Goal: Task Accomplishment & Management: Complete application form

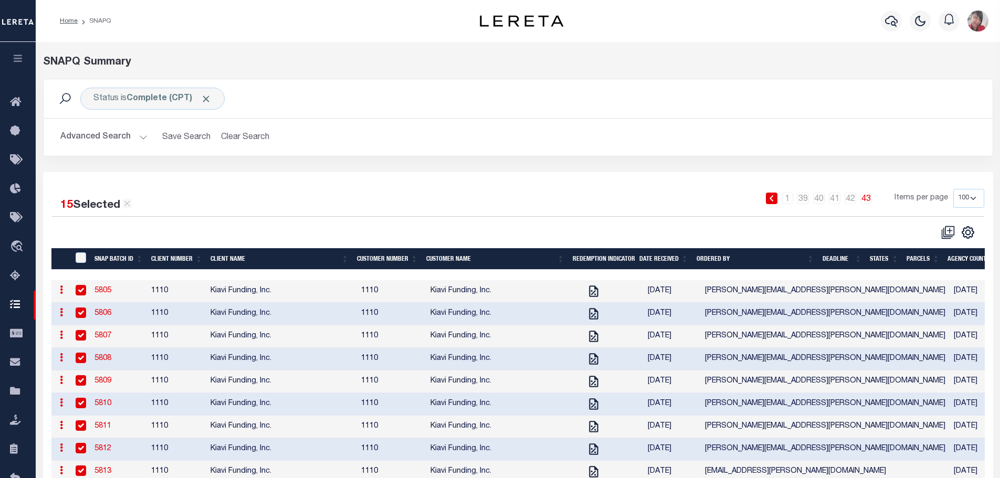
select select "100"
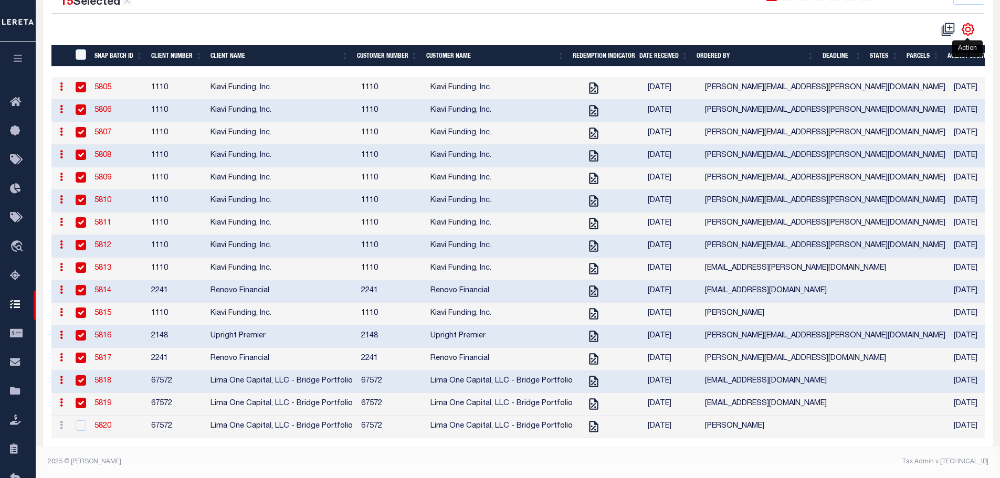
click at [968, 23] on icon "" at bounding box center [968, 30] width 14 height 14
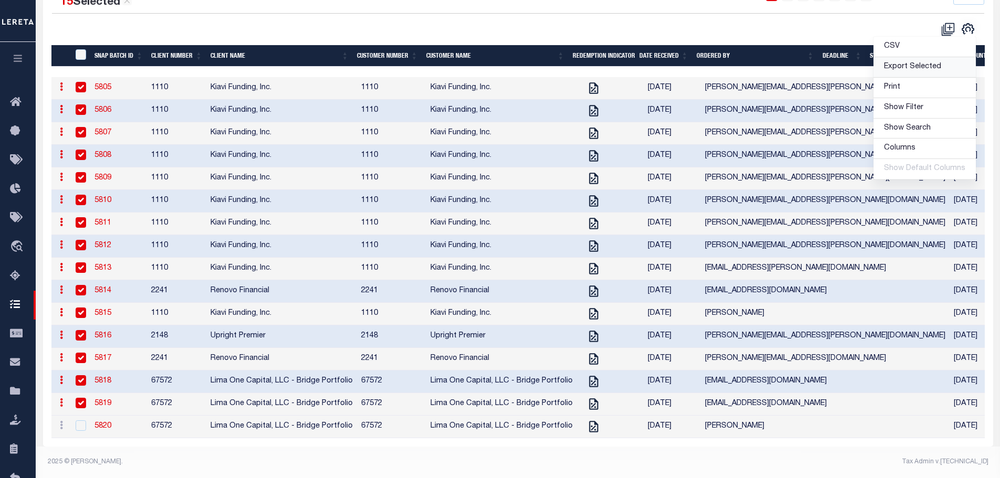
click at [920, 63] on span "Export Selected" at bounding box center [912, 66] width 57 height 7
click at [79, 49] on input "SNAPBatchId" at bounding box center [81, 54] width 10 height 10
checkbox input "true"
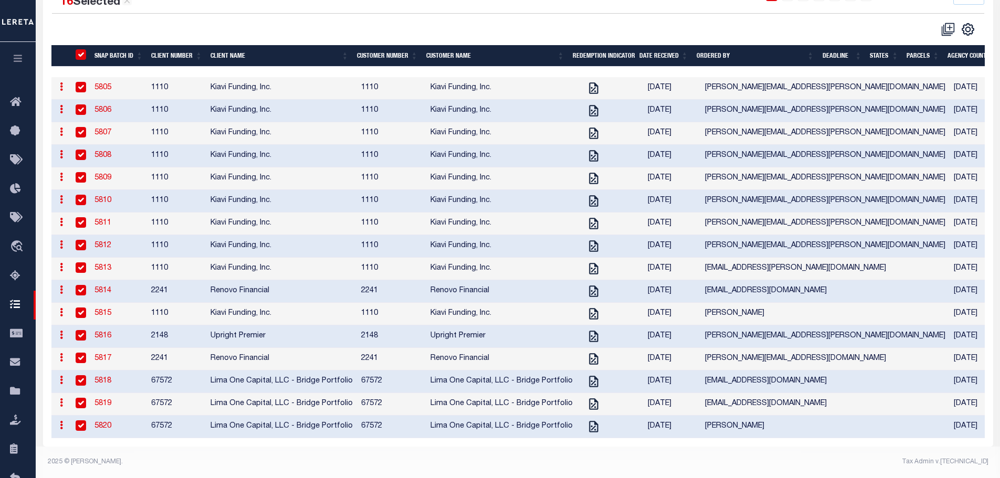
click at [80, 49] on input "SNAPBatchId" at bounding box center [81, 54] width 10 height 10
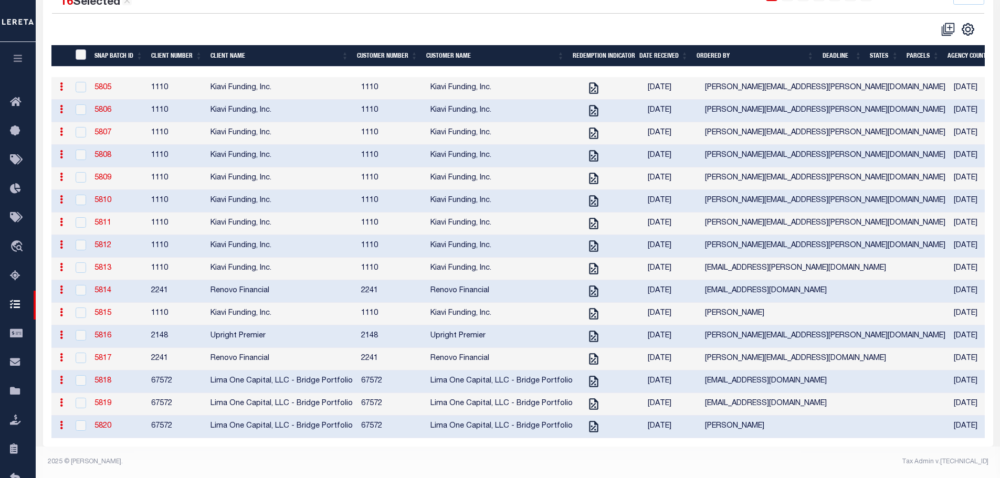
checkbox input "false"
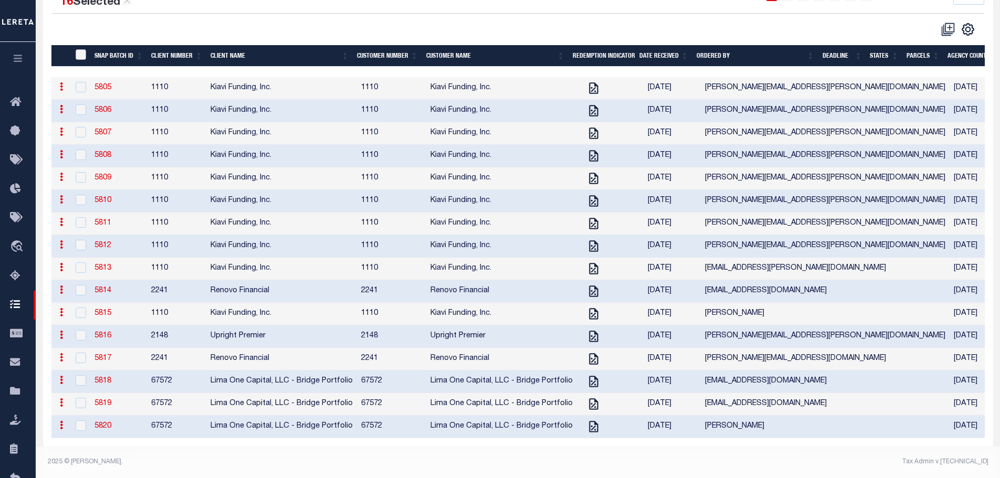
checkbox input "false"
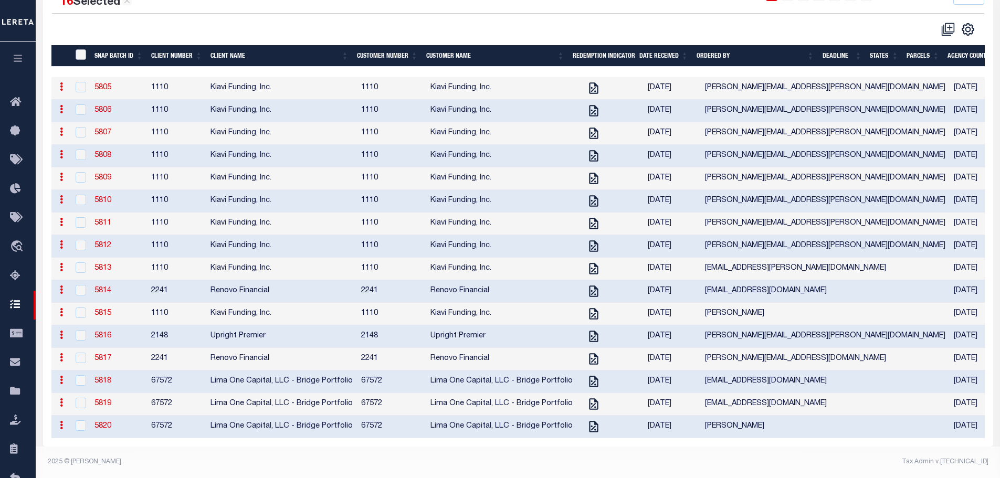
checkbox input "false"
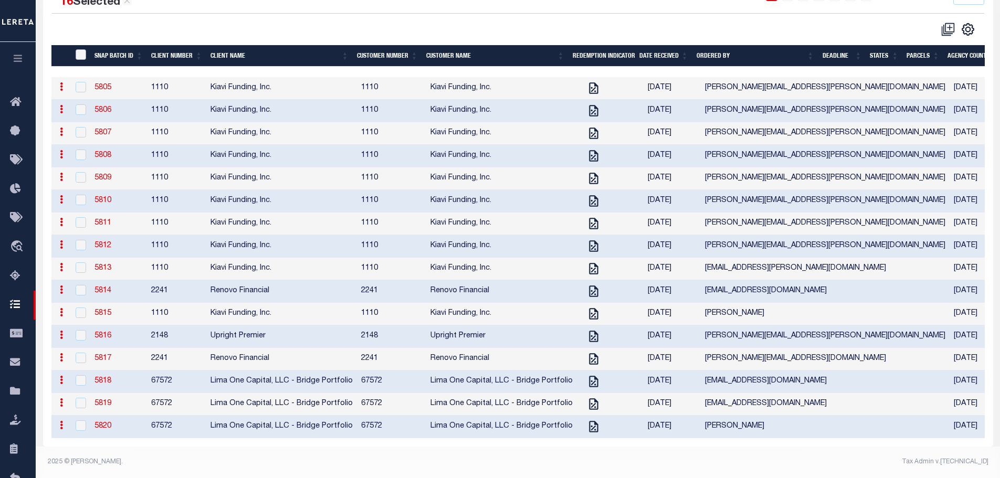
checkbox input "false"
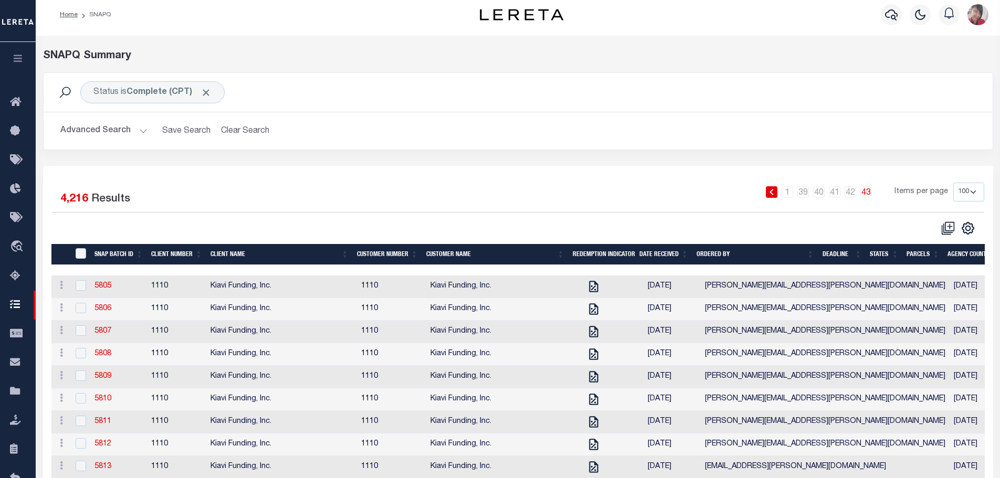
scroll to position [0, 0]
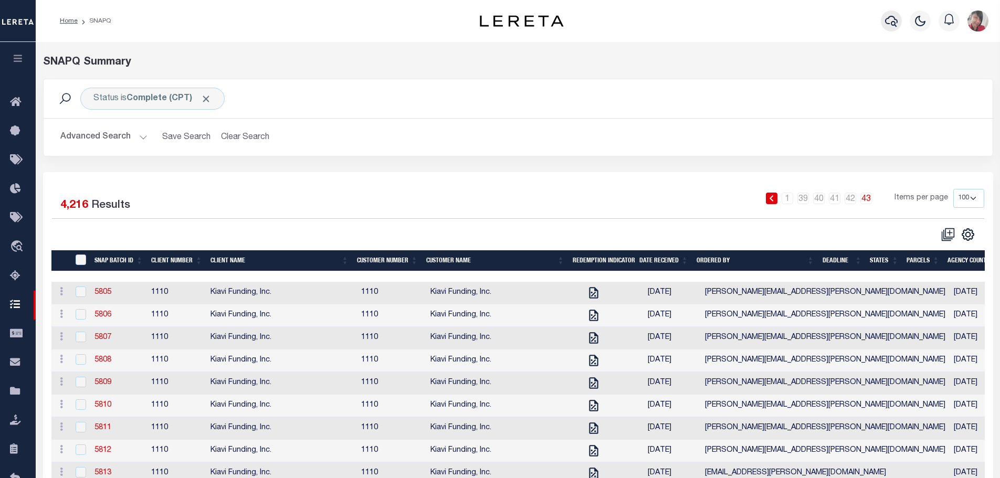
click at [894, 25] on icon "button" at bounding box center [891, 21] width 13 height 11
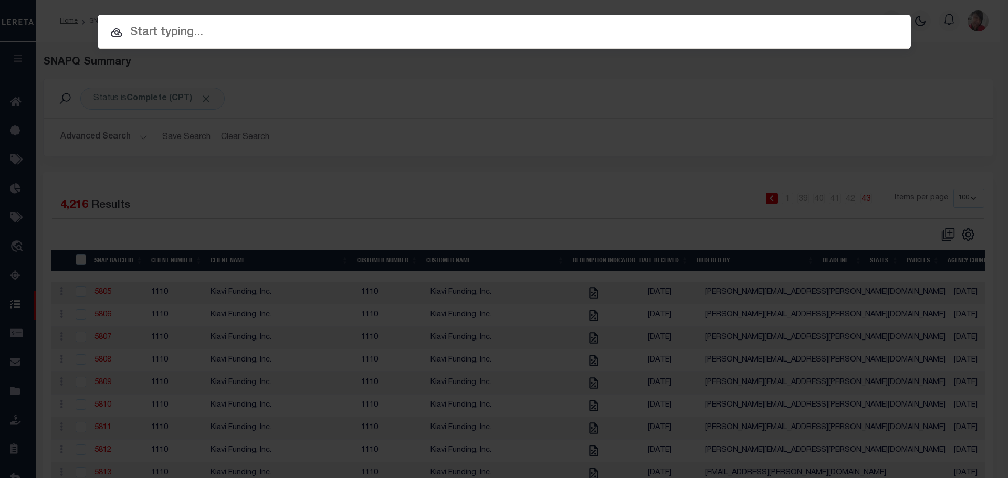
click at [519, 33] on input "text" at bounding box center [504, 33] width 813 height 18
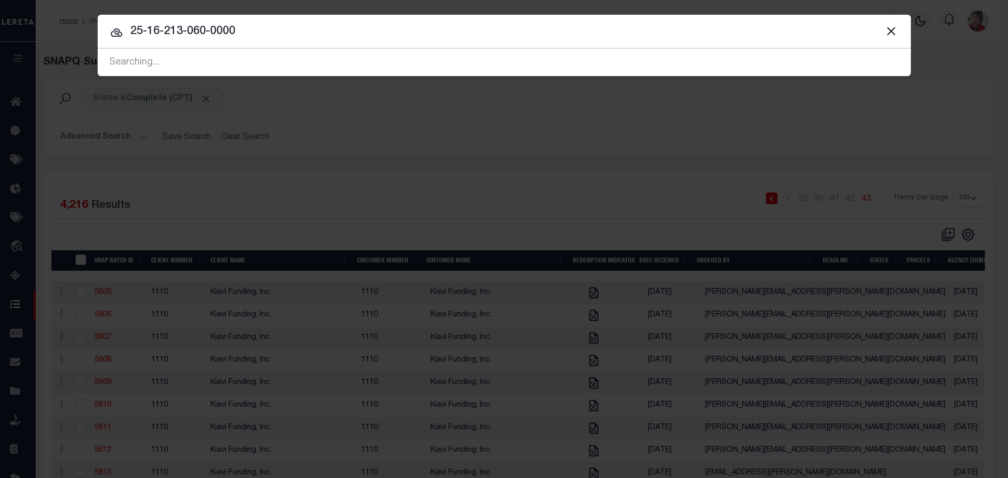
type input "25-16-213-060-0000"
click at [229, 57] on div "Searching..." at bounding box center [504, 62] width 813 height 27
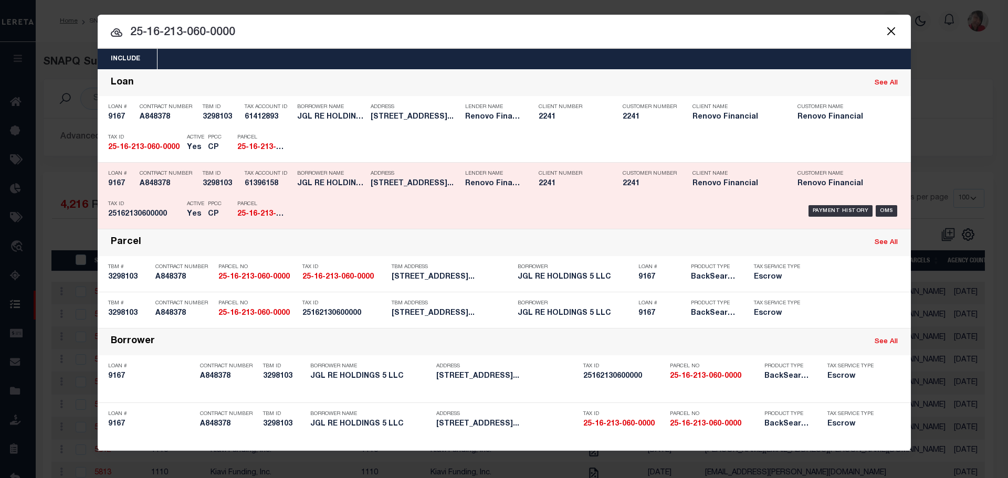
click at [301, 195] on div "Borrower Name JGL RE HOLDINGS 5 LLC" at bounding box center [331, 180] width 68 height 30
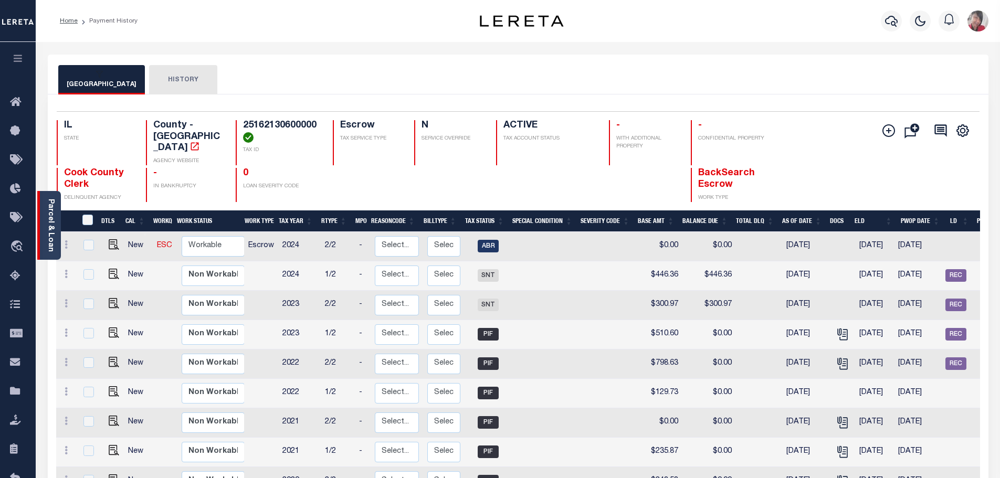
click at [56, 219] on div "Parcel & Loan" at bounding box center [49, 225] width 24 height 69
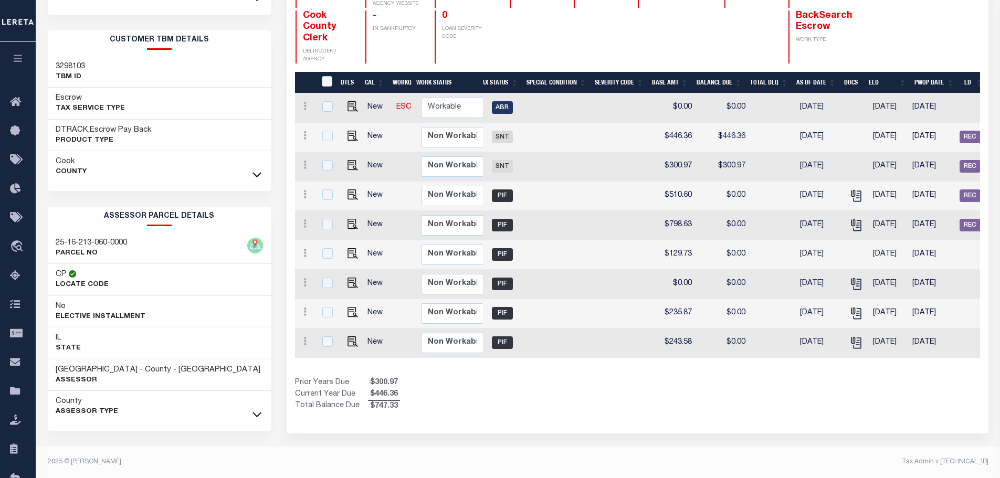
scroll to position [0, 344]
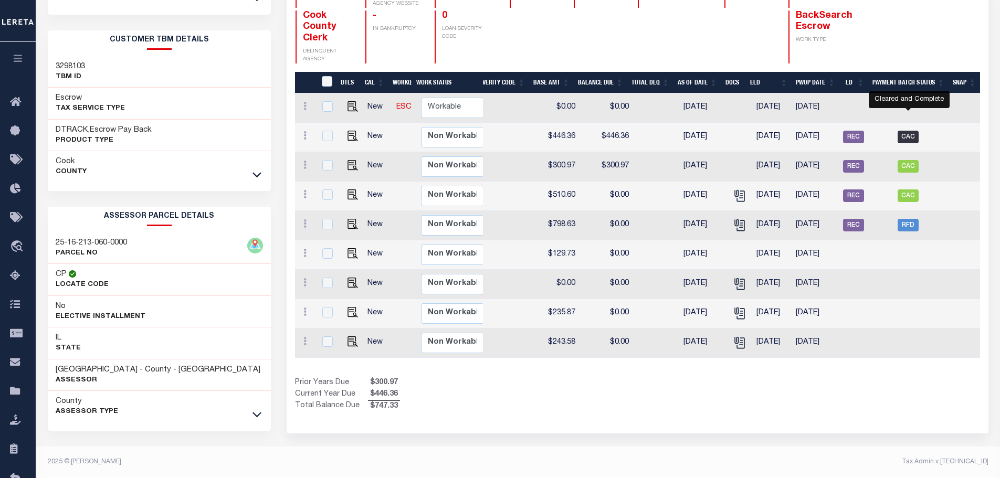
click at [911, 131] on span "CAC" at bounding box center [908, 137] width 21 height 13
checkbox input "true"
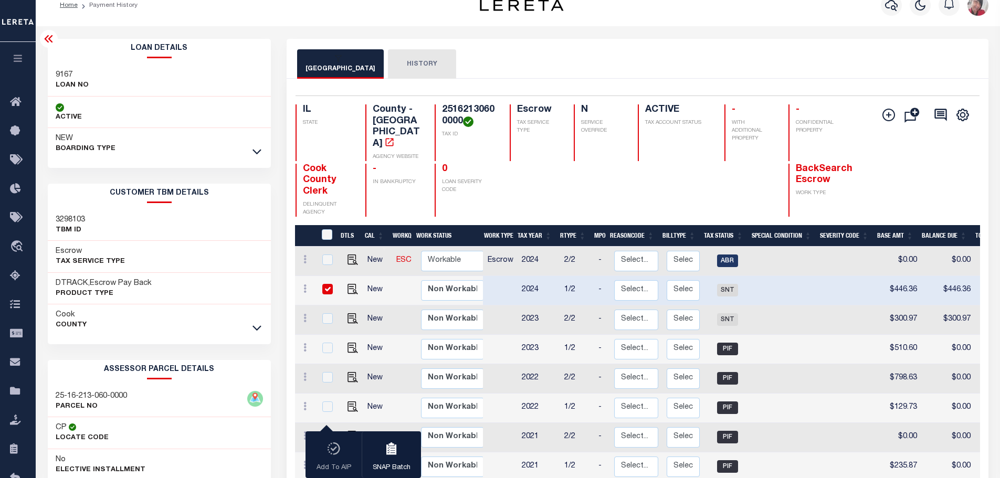
scroll to position [13, 0]
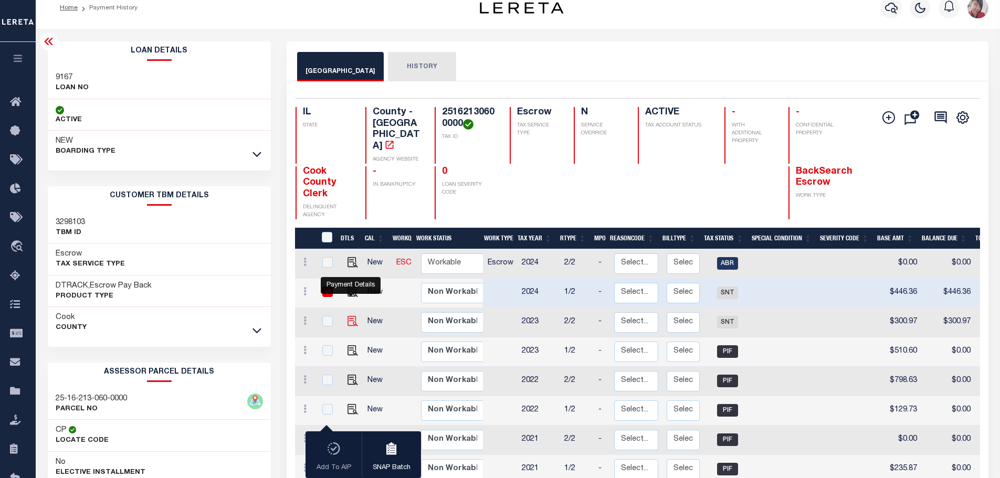
click at [349, 316] on img "" at bounding box center [352, 321] width 10 height 10
checkbox input "true"
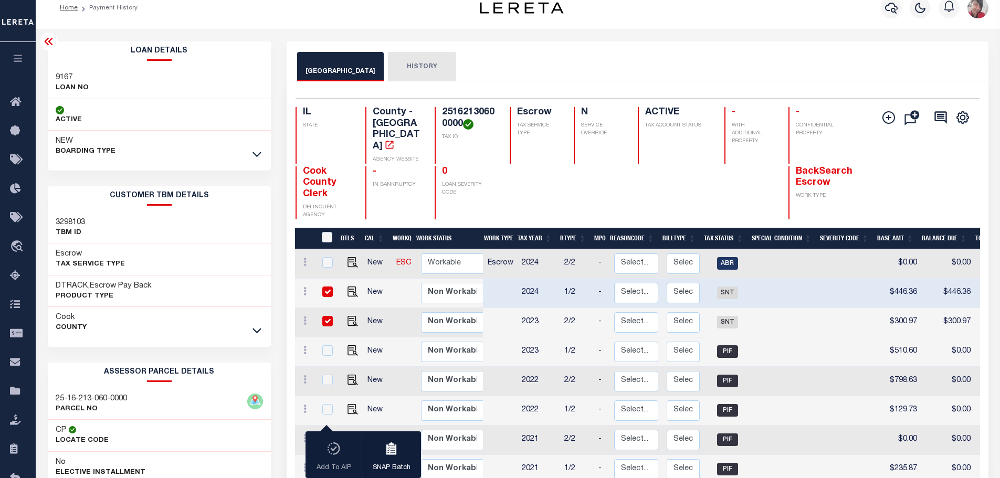
click at [325, 316] on input "checkbox" at bounding box center [327, 321] width 10 height 10
checkbox input "false"
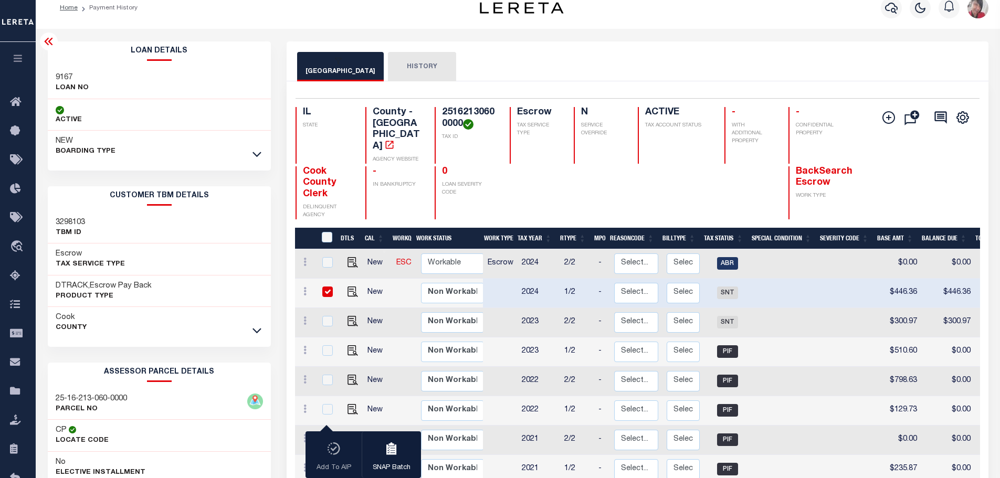
click at [326, 287] on input "checkbox" at bounding box center [327, 292] width 10 height 10
checkbox input "false"
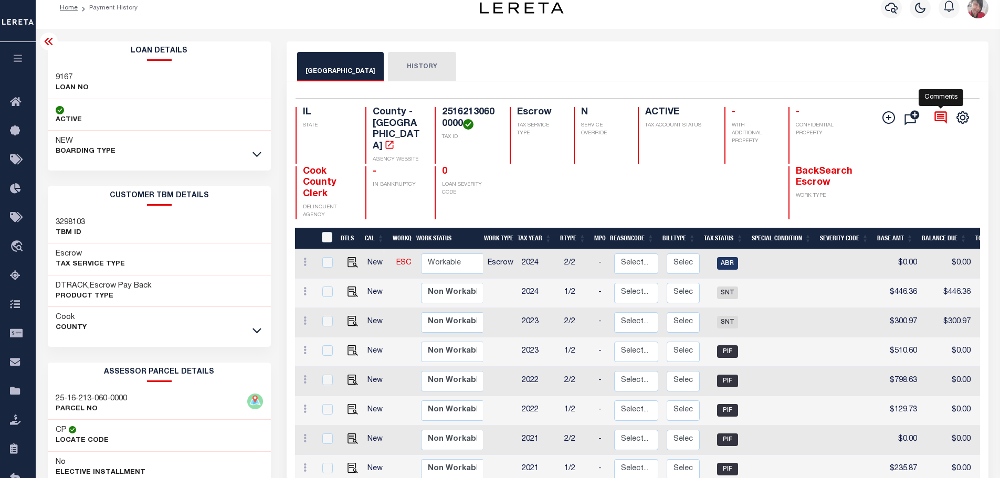
click at [941, 120] on icon at bounding box center [940, 117] width 15 height 15
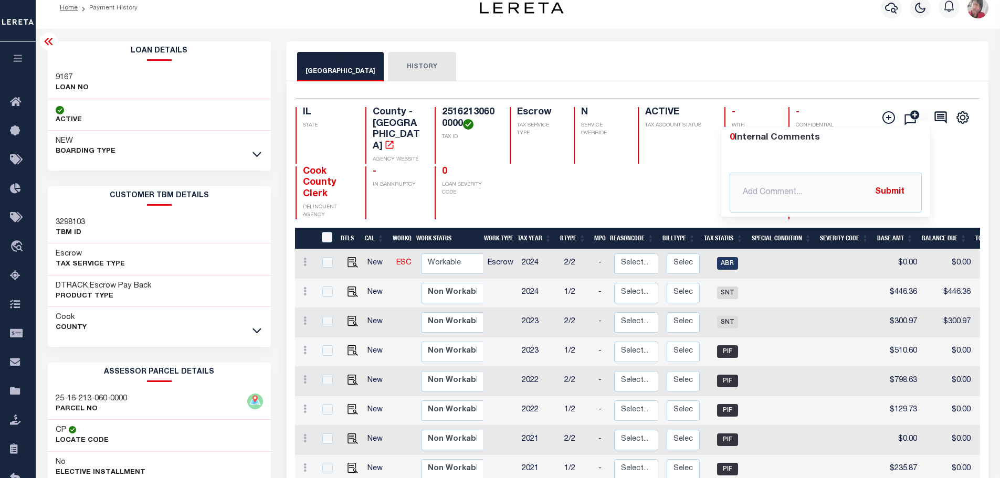
click at [757, 59] on div "COOK COUNTY HISTORY" at bounding box center [637, 66] width 681 height 29
drag, startPoint x: 404, startPoint y: 67, endPoint x: 416, endPoint y: 78, distance: 15.6
click at [404, 67] on button "HISTORY" at bounding box center [422, 66] width 68 height 29
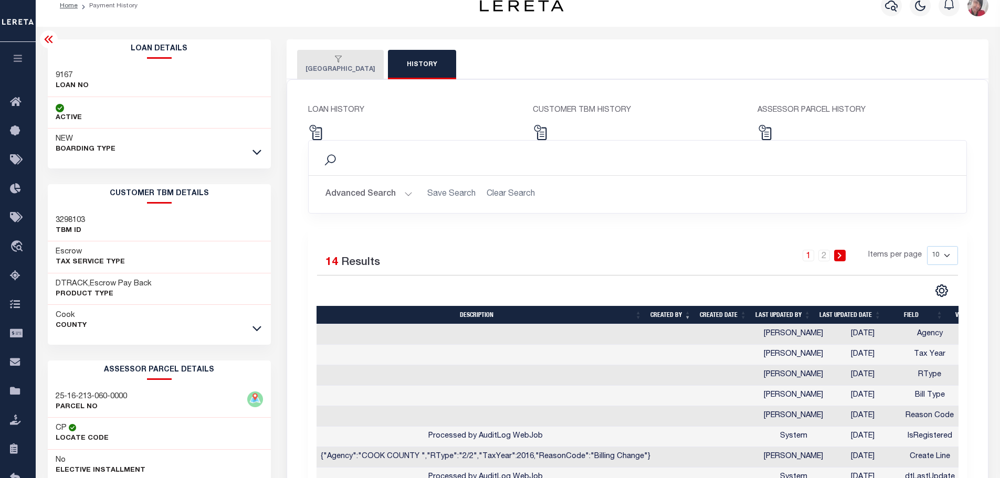
scroll to position [0, 0]
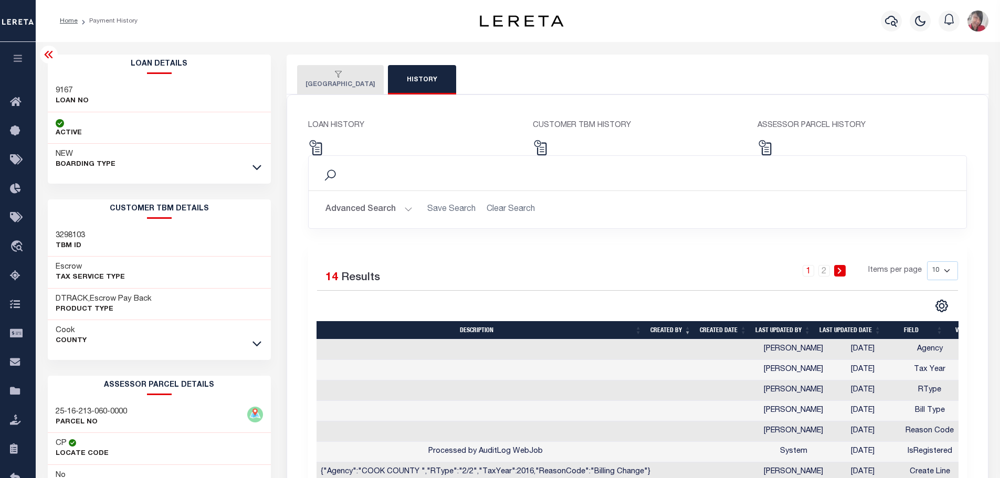
click at [326, 86] on button "COOK COUNTY" at bounding box center [340, 79] width 87 height 29
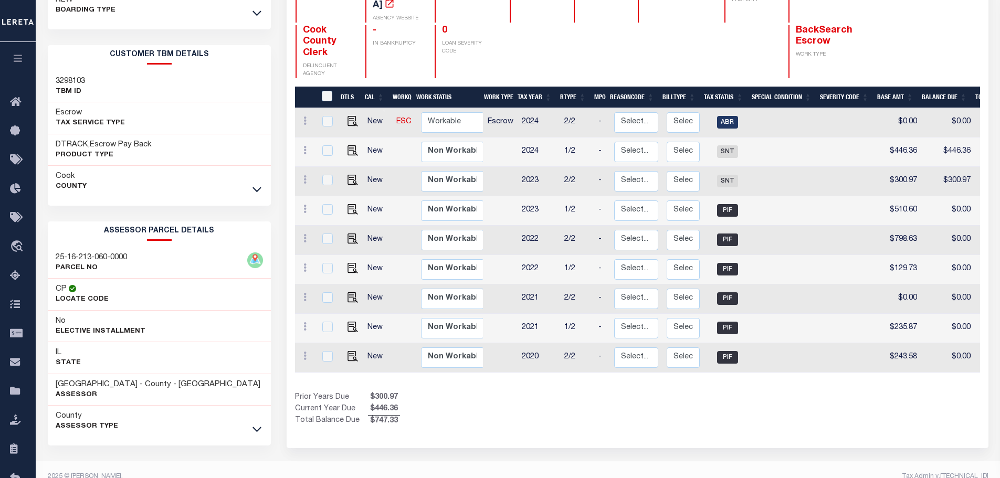
scroll to position [157, 0]
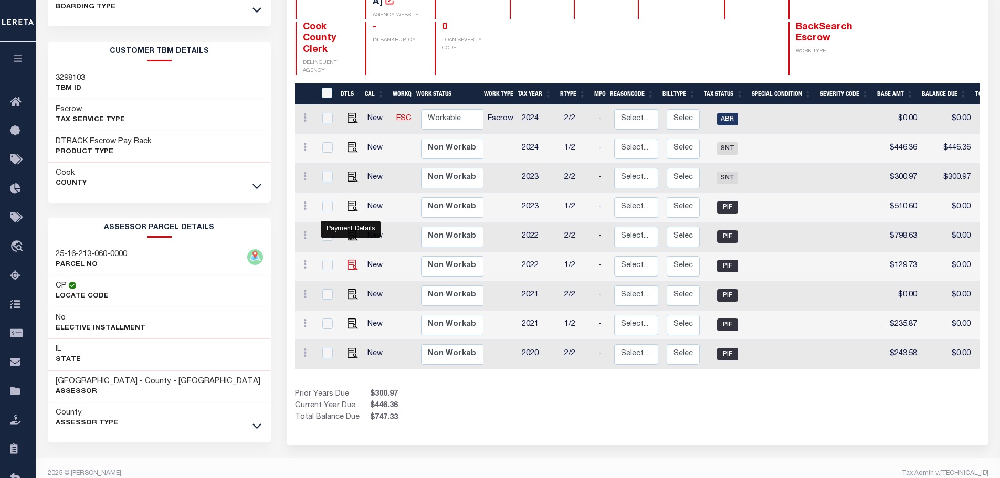
click at [350, 260] on img "" at bounding box center [352, 265] width 10 height 10
checkbox input "true"
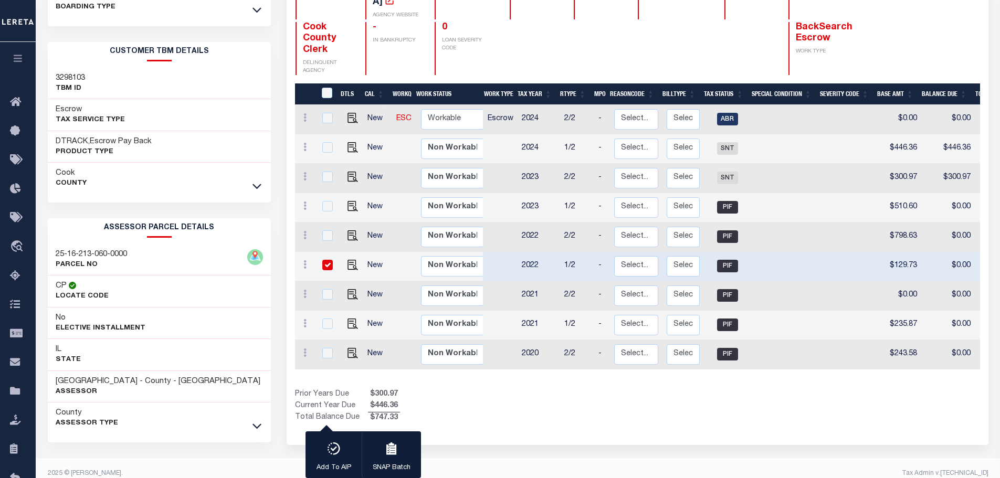
click at [326, 260] on input "checkbox" at bounding box center [327, 265] width 10 height 10
checkbox input "false"
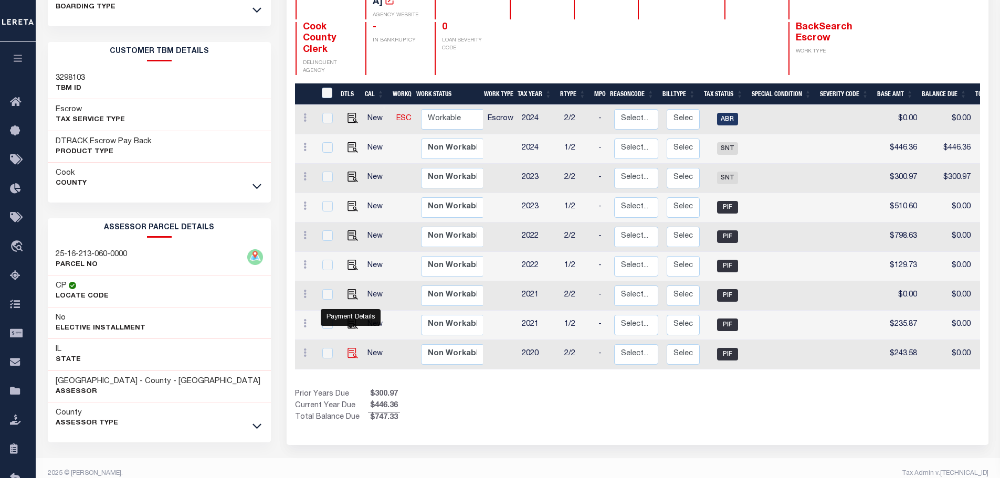
click at [349, 348] on img "" at bounding box center [352, 353] width 10 height 10
checkbox input "true"
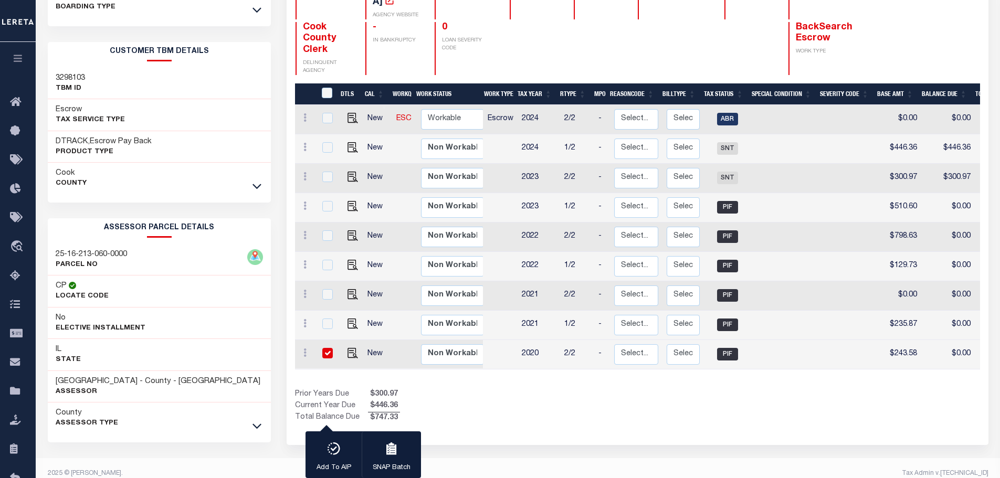
click at [325, 348] on input "checkbox" at bounding box center [327, 353] width 10 height 10
checkbox input "false"
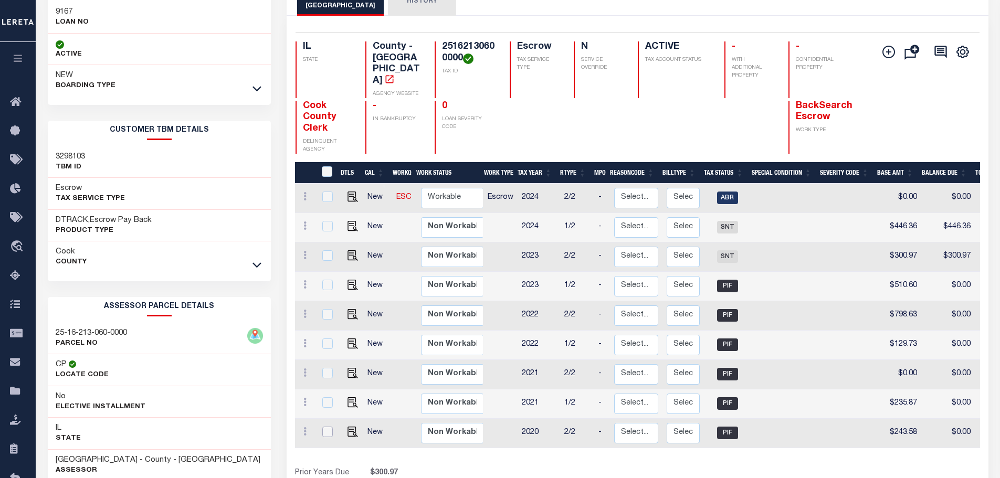
scroll to position [0, 0]
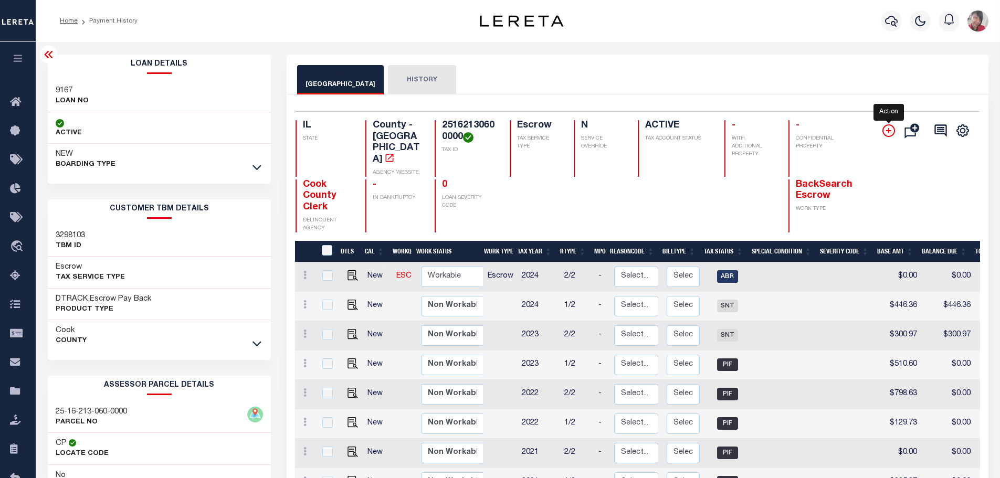
click at [888, 130] on icon "" at bounding box center [888, 130] width 13 height 13
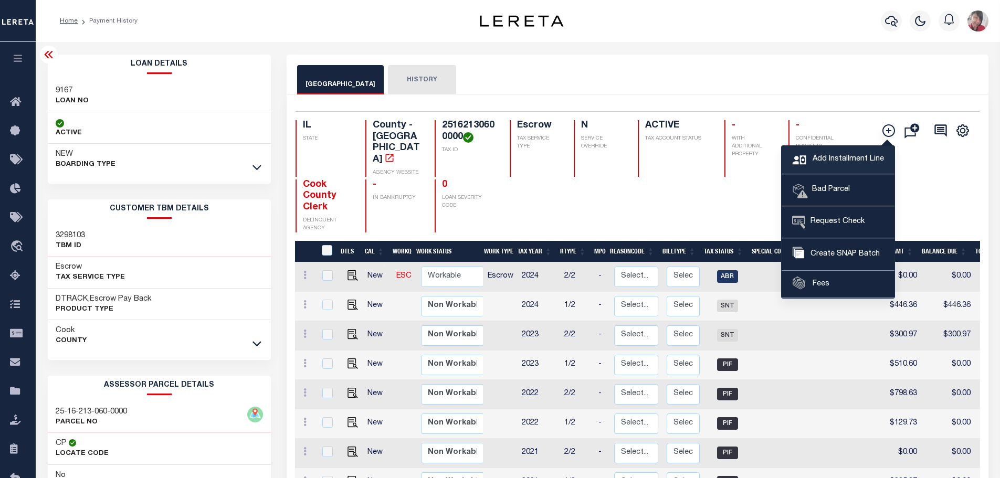
click at [839, 163] on span "Add Installment Line" at bounding box center [847, 160] width 74 height 12
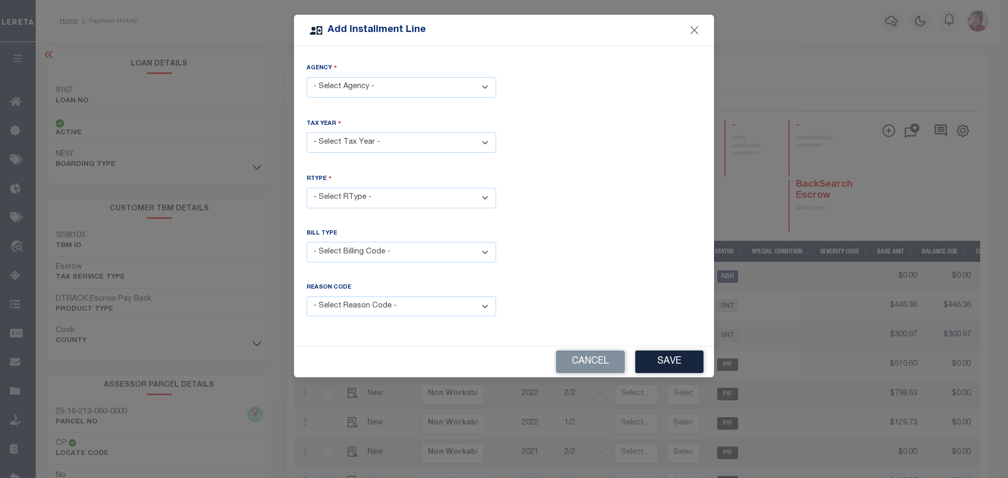
click at [487, 86] on select "- Select Agency - COOK COUNTY - County" at bounding box center [401, 87] width 189 height 20
click at [694, 31] on button "Close" at bounding box center [695, 31] width 14 height 14
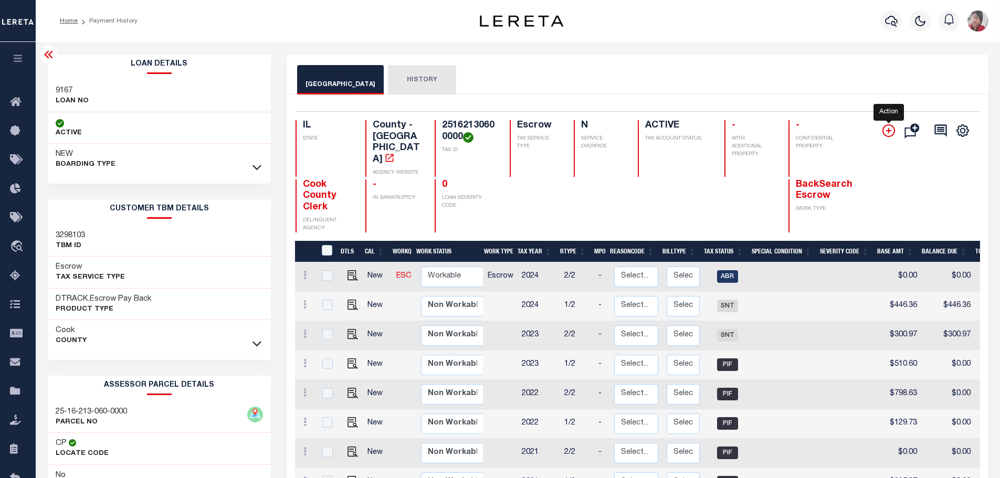
click at [890, 132] on icon "" at bounding box center [888, 130] width 5 height 5
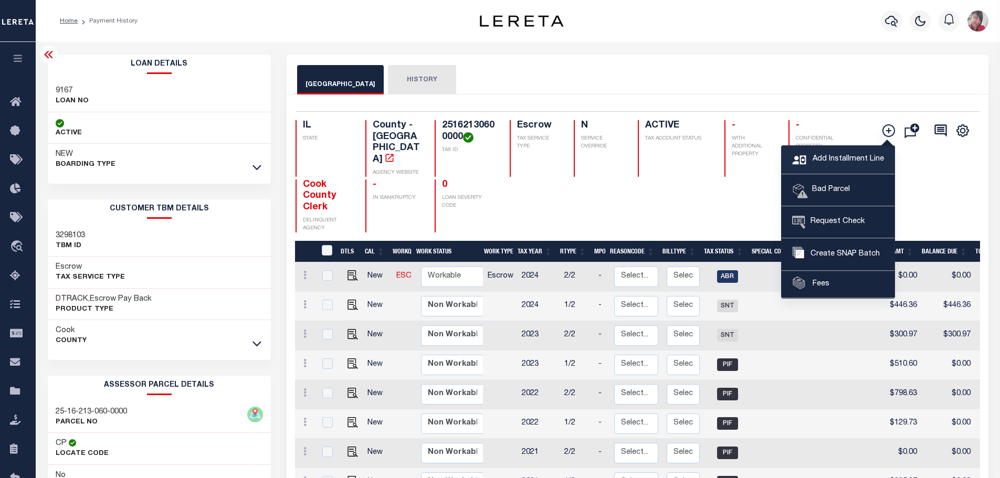
click at [838, 165] on link "Add Installment Line" at bounding box center [838, 160] width 113 height 28
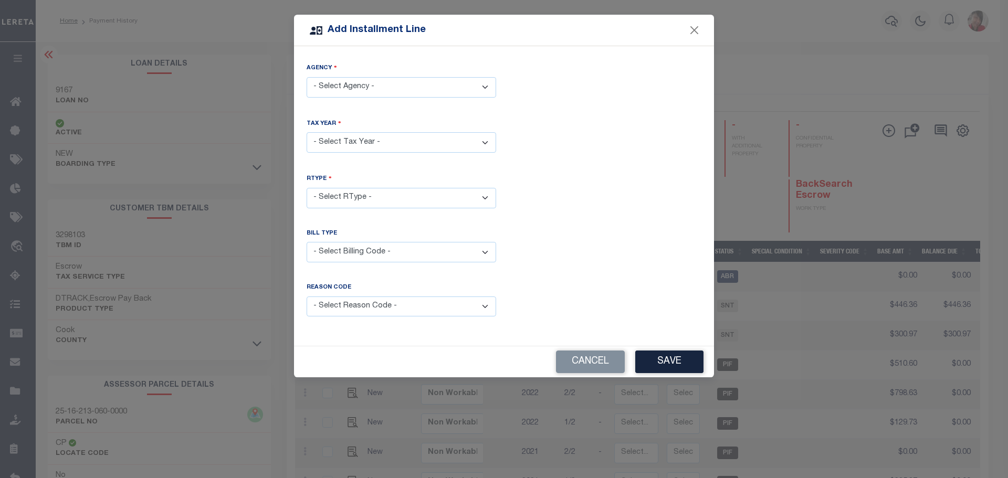
click at [486, 84] on select "- Select Agency - COOK COUNTY - County" at bounding box center [401, 87] width 189 height 20
select select "1703100000"
click at [307, 77] on select "- Select Agency - COOK COUNTY - County" at bounding box center [401, 87] width 189 height 20
click at [484, 142] on select "- Select Year - 2005 2006 2007 2008 2009 2010 2011 2012 2013 2014 2015 2016 201…" at bounding box center [401, 142] width 189 height 20
select select "2016"
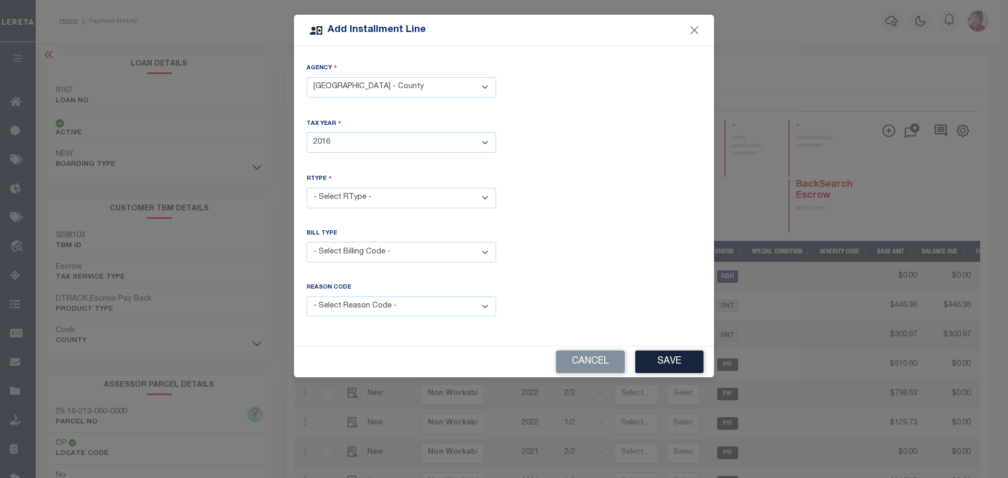
click at [307, 132] on select "- Select Year - 2005 2006 2007 2008 2009 2010 2011 2012 2013 2014 2015 2016 201…" at bounding box center [401, 142] width 189 height 20
click at [487, 197] on select "- Select RType - 1/2 2/2" at bounding box center [401, 198] width 189 height 20
select select "1"
click at [307, 188] on select "- Select RType - 1/2 2/2" at bounding box center [401, 198] width 189 height 20
click at [486, 250] on select "- Select Billing Code - Regular Delinquent Supplemental Corrected/Adjusted Bill…" at bounding box center [401, 252] width 189 height 20
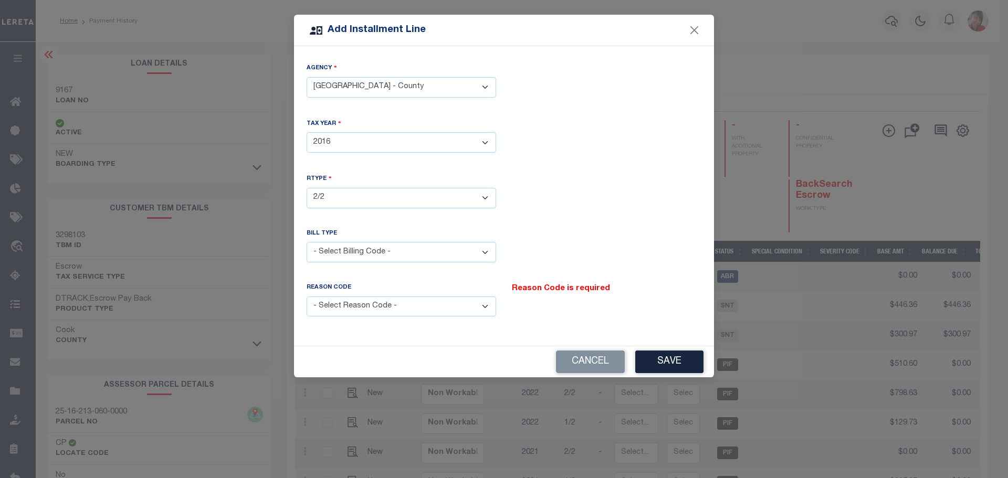
select select "2"
click at [307, 242] on select "- Select Billing Code - Regular Delinquent Supplemental Corrected/Adjusted Bill…" at bounding box center [401, 252] width 189 height 20
click at [486, 300] on select "- Select Reason Code - Payment Reversal Taxable Value Change Assessment Change …" at bounding box center [401, 307] width 189 height 20
select select "6"
click at [307, 297] on select "- Select Reason Code - Payment Reversal Taxable Value Change Assessment Change …" at bounding box center [401, 307] width 189 height 20
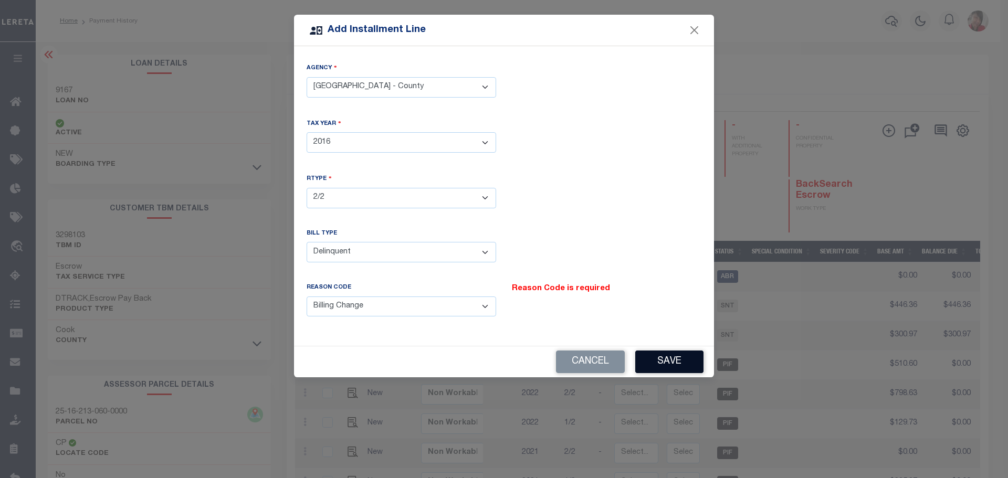
click at [659, 359] on button "Save" at bounding box center [669, 362] width 68 height 23
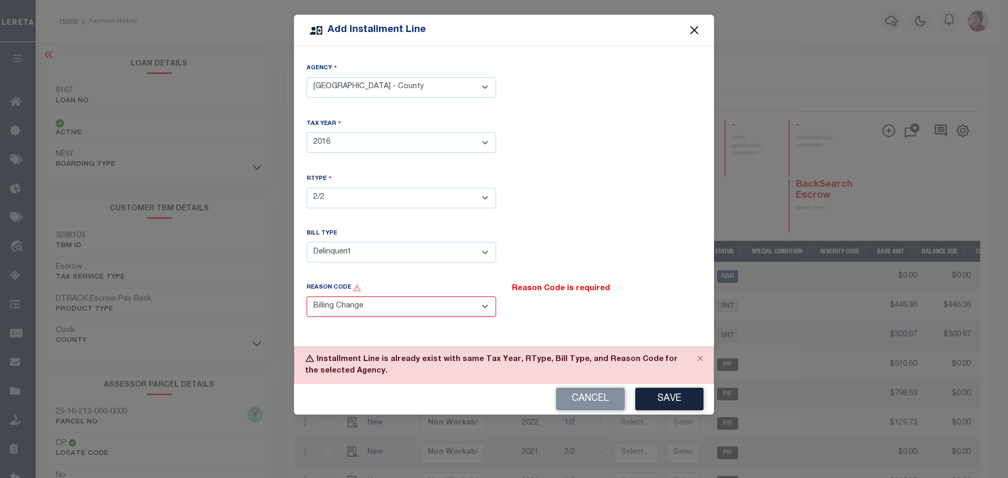
click at [696, 30] on button "Close" at bounding box center [695, 31] width 14 height 14
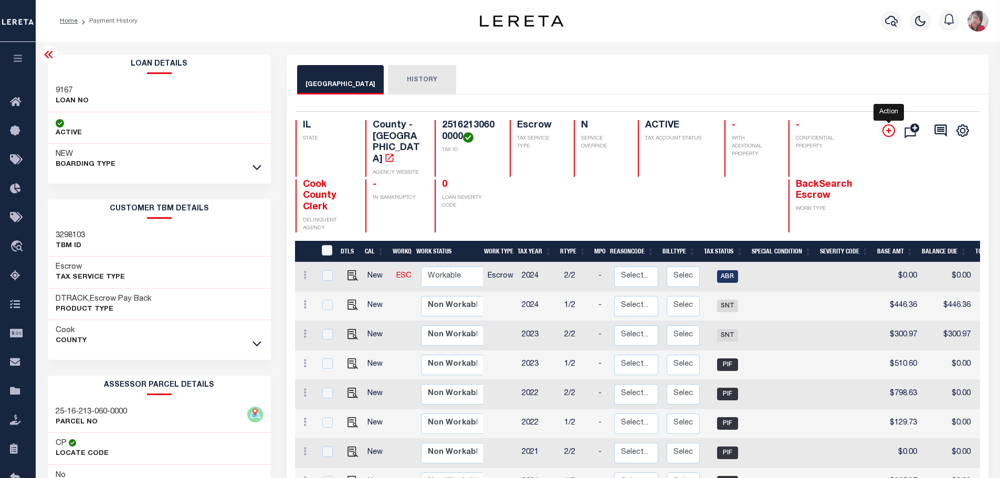
click at [886, 130] on icon "" at bounding box center [888, 130] width 13 height 13
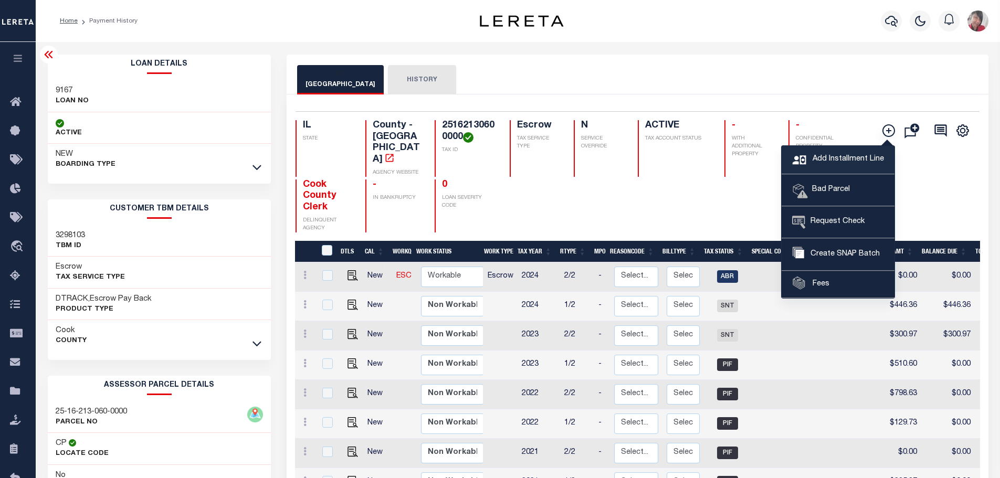
click at [833, 158] on span "Add Installment Line" at bounding box center [847, 160] width 74 height 12
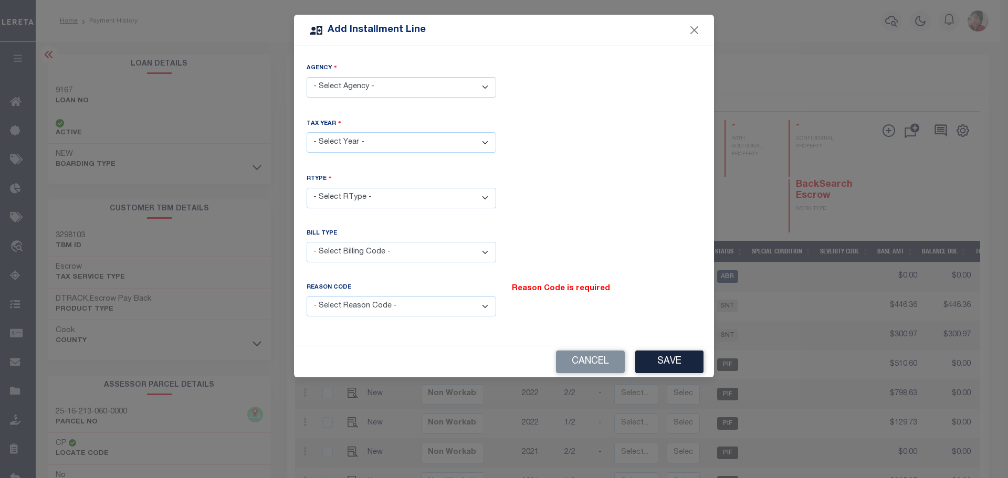
click at [489, 89] on select "- Select Agency - COOK COUNTY - County" at bounding box center [401, 87] width 189 height 20
select select "1703100000"
click at [307, 77] on select "- Select Agency - COOK COUNTY - County" at bounding box center [401, 87] width 189 height 20
click at [487, 139] on select "- Select Year - 2005 2006 2007 2008 2009 2010 2011 2012 2013 2014 2015 2016 201…" at bounding box center [401, 142] width 189 height 20
select select "2016"
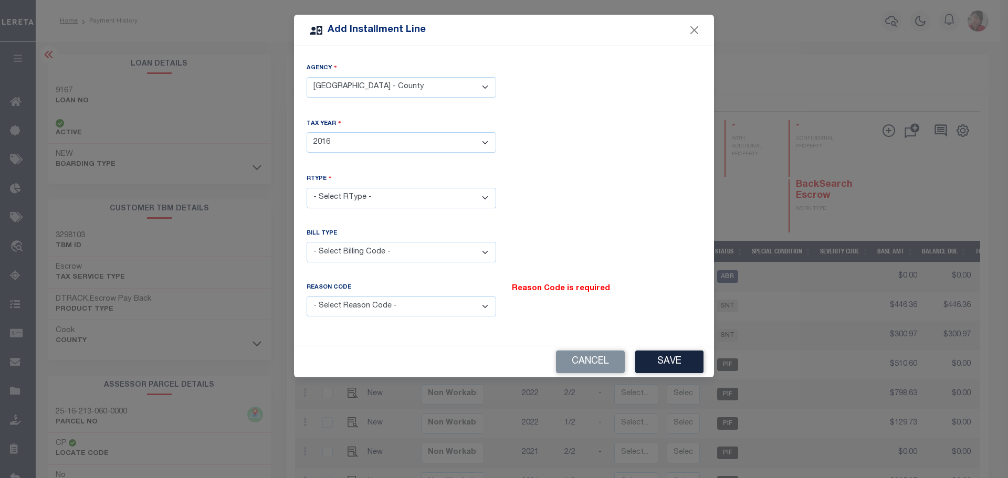
click at [307, 132] on select "- Select Year - 2005 2006 2007 2008 2009 2010 2011 2012 2013 2014 2015 2016 201…" at bounding box center [401, 142] width 189 height 20
click at [484, 193] on select "- Select RType - 1/2 2/2" at bounding box center [401, 198] width 189 height 20
select select "0"
click at [307, 188] on select "- Select RType - 1/2 2/2" at bounding box center [401, 198] width 189 height 20
click at [488, 247] on select "- Select Billing Code - Regular Delinquent Supplemental Corrected/Adjusted Bill…" at bounding box center [401, 252] width 189 height 20
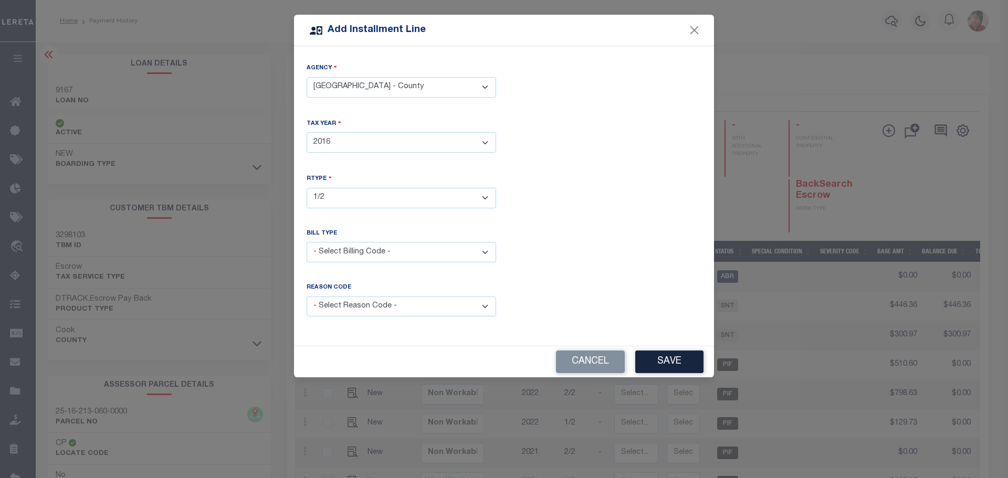
select select "2"
click at [307, 242] on select "- Select Billing Code - Regular Delinquent Supplemental Corrected/Adjusted Bill…" at bounding box center [401, 252] width 189 height 20
click at [483, 300] on select "- Select Reason Code - Payment Reversal Taxable Value Change Assessment Change …" at bounding box center [401, 307] width 189 height 20
select select "6"
click at [307, 297] on select "- Select Reason Code - Payment Reversal Taxable Value Change Assessment Change …" at bounding box center [401, 307] width 189 height 20
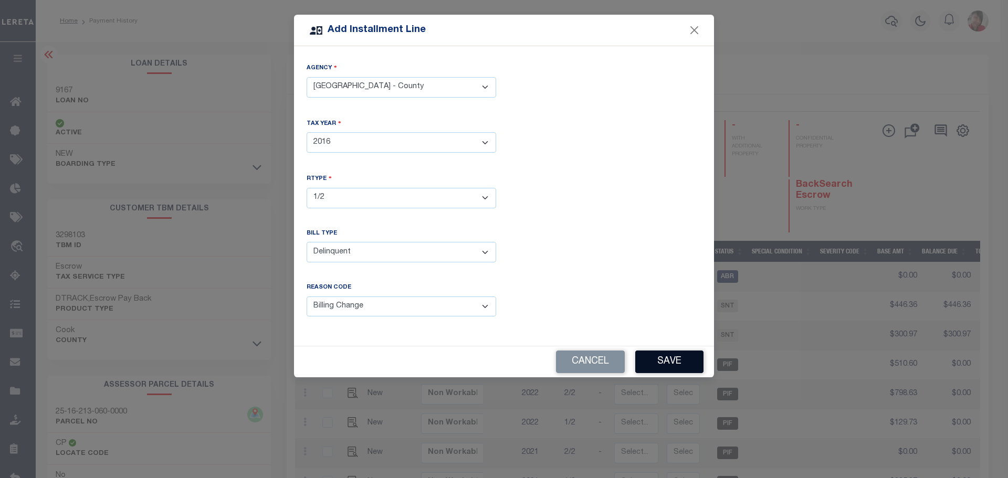
click at [671, 360] on button "Save" at bounding box center [669, 362] width 68 height 23
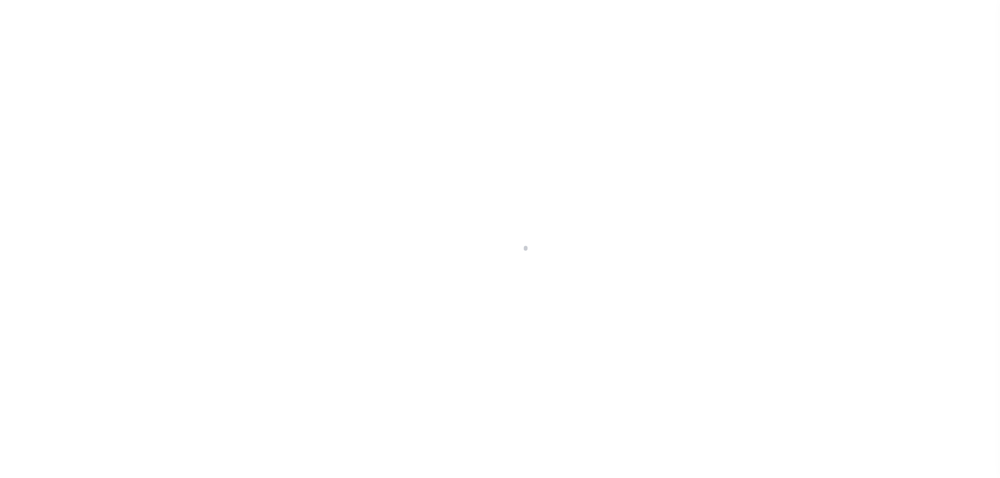
select select "CAC"
select select "TRA"
select select "Urbina, Matthew"
select select "OTH"
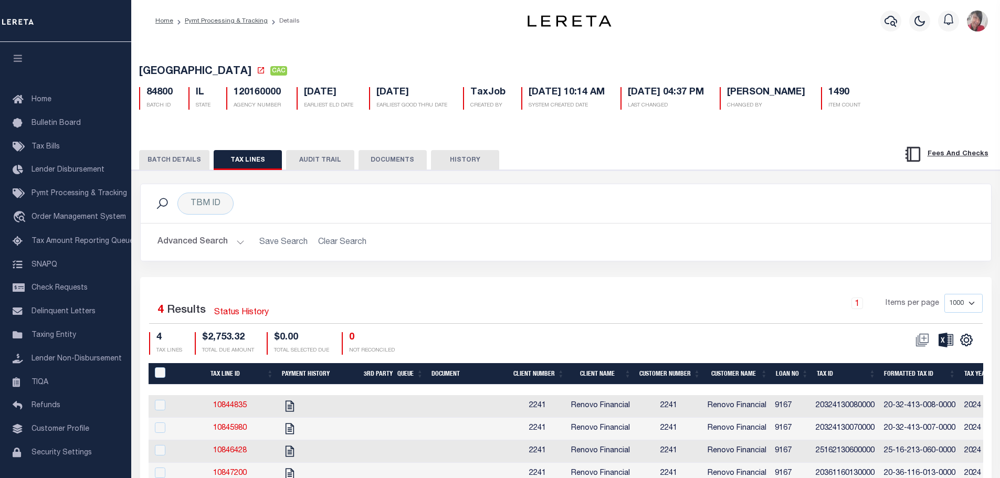
click at [179, 161] on button "BATCH DETAILS" at bounding box center [174, 160] width 70 height 20
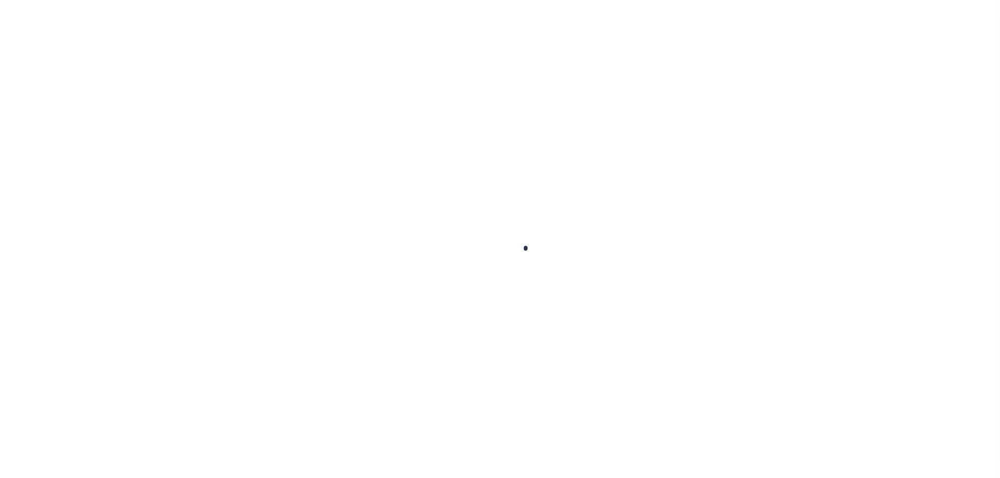
checkbox input "false"
type textarea "TPS"
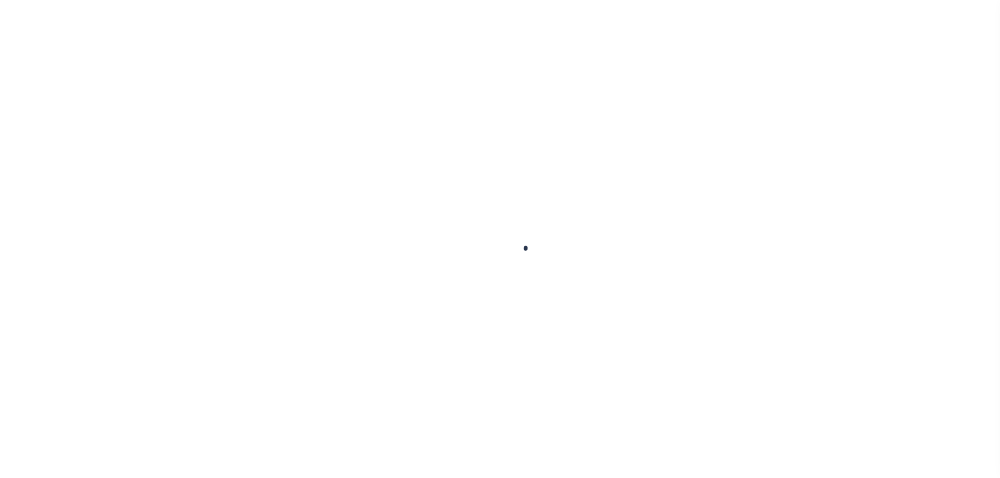
type input "[DATE]"
type input "0"
type input "$300.97"
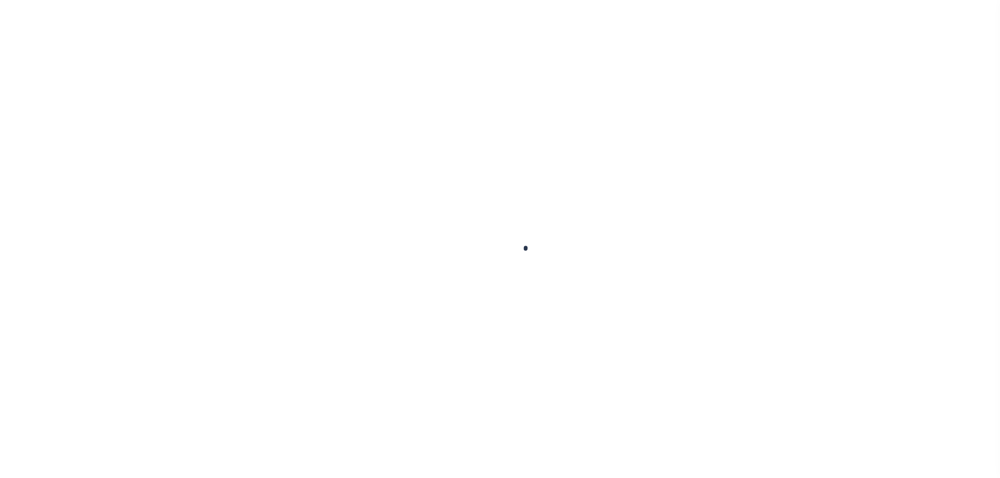
type input "$300.97"
select select "SNT"
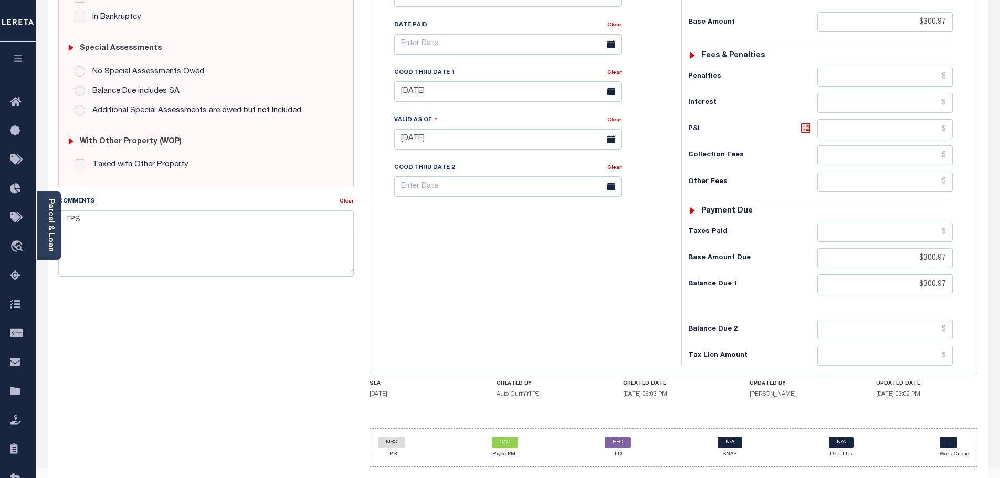
scroll to position [294, 0]
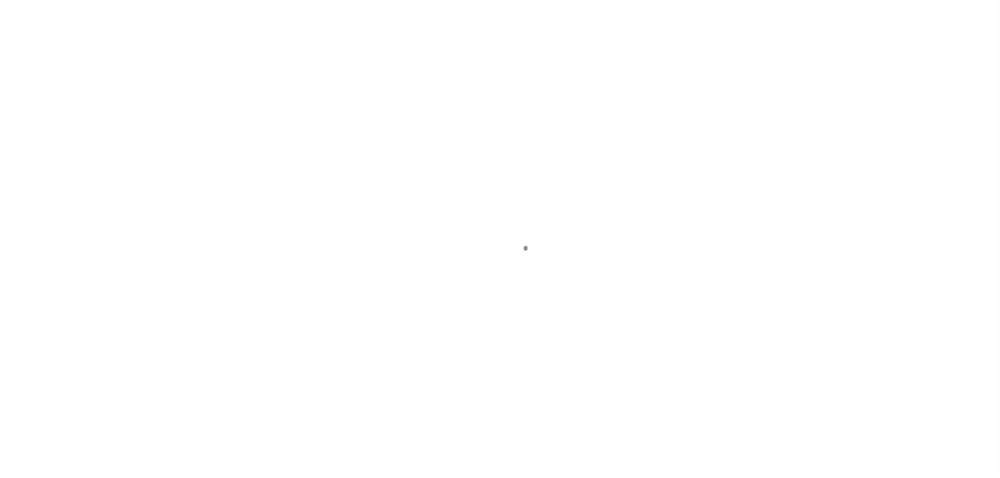
select select "PIF"
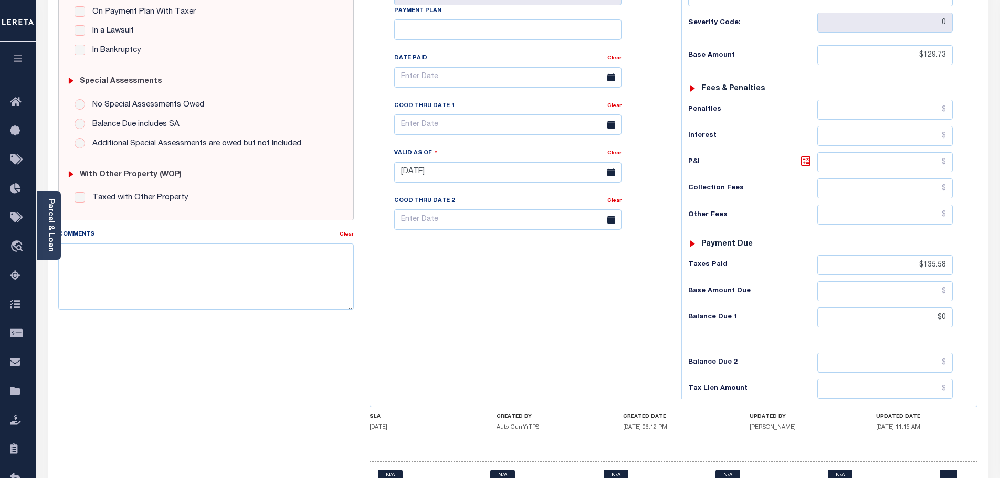
scroll to position [262, 0]
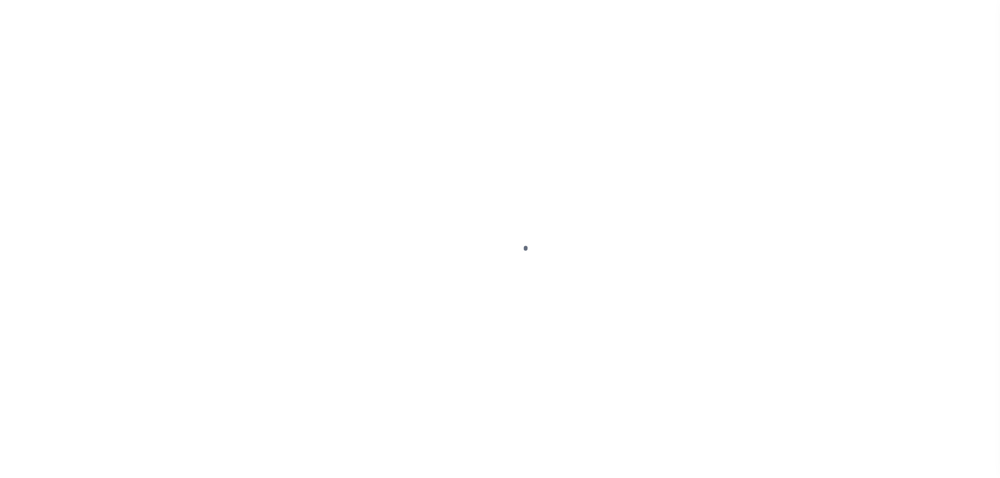
select select "PIF"
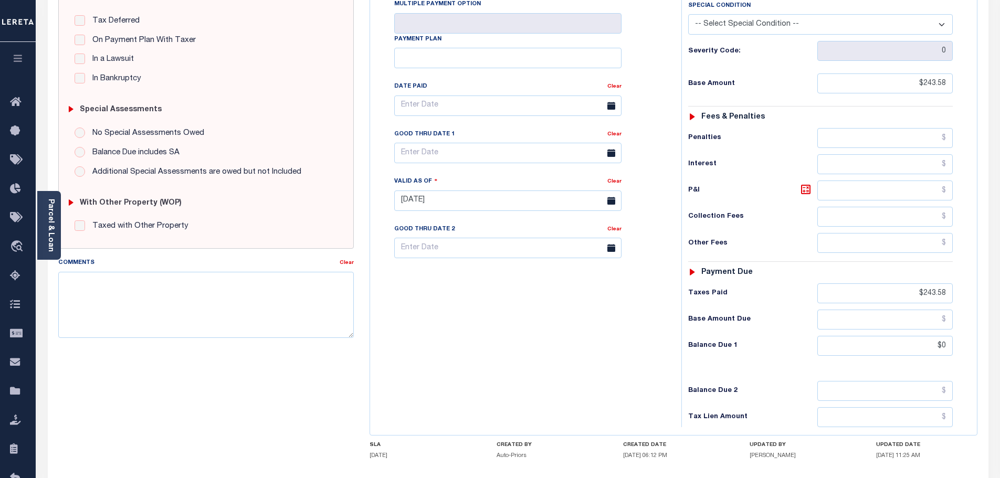
scroll to position [262, 0]
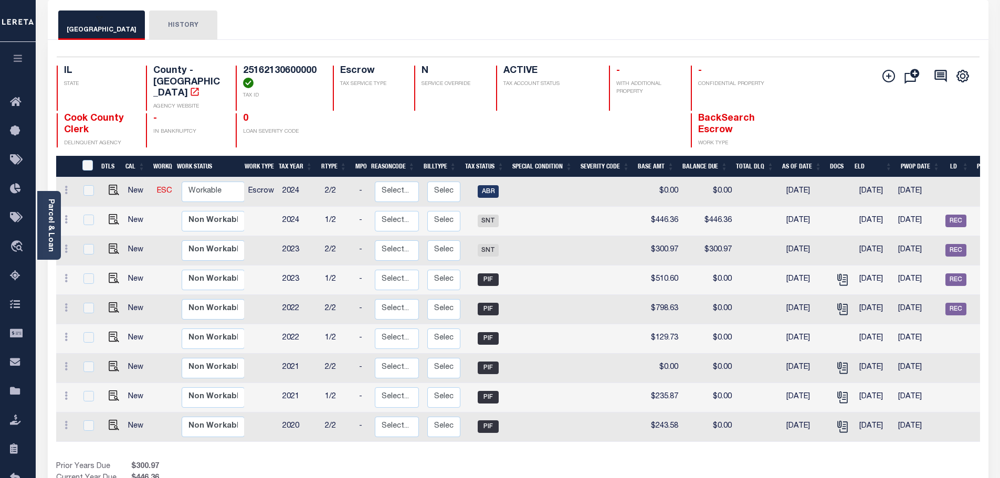
scroll to position [52, 0]
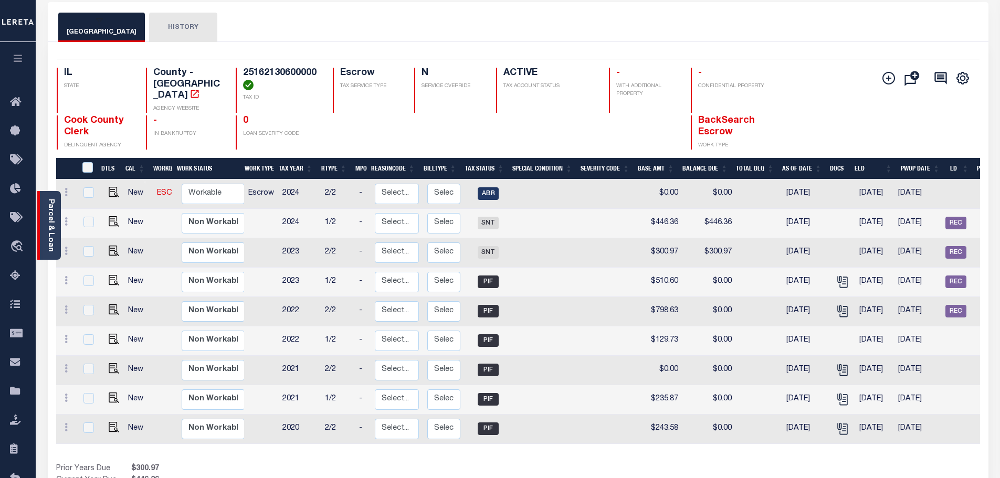
click at [54, 216] on link "Parcel & Loan" at bounding box center [50, 225] width 7 height 53
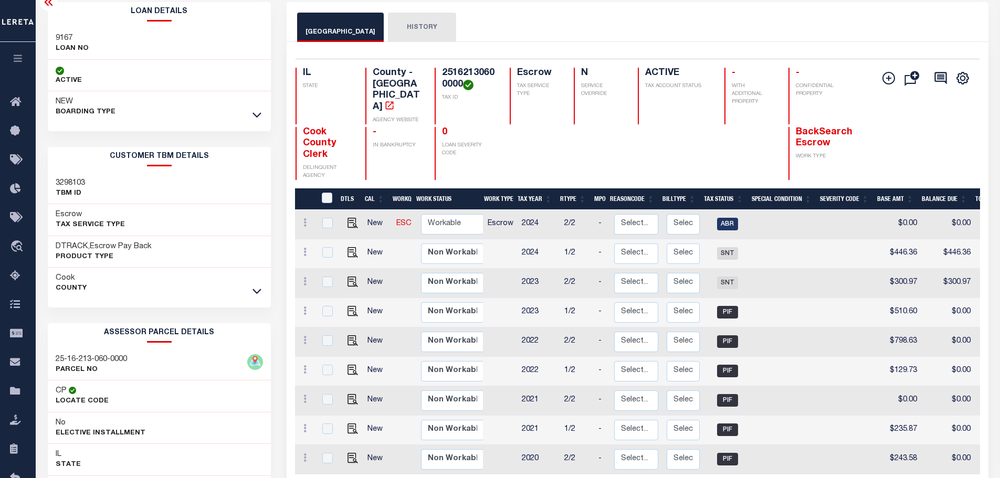
scroll to position [0, 0]
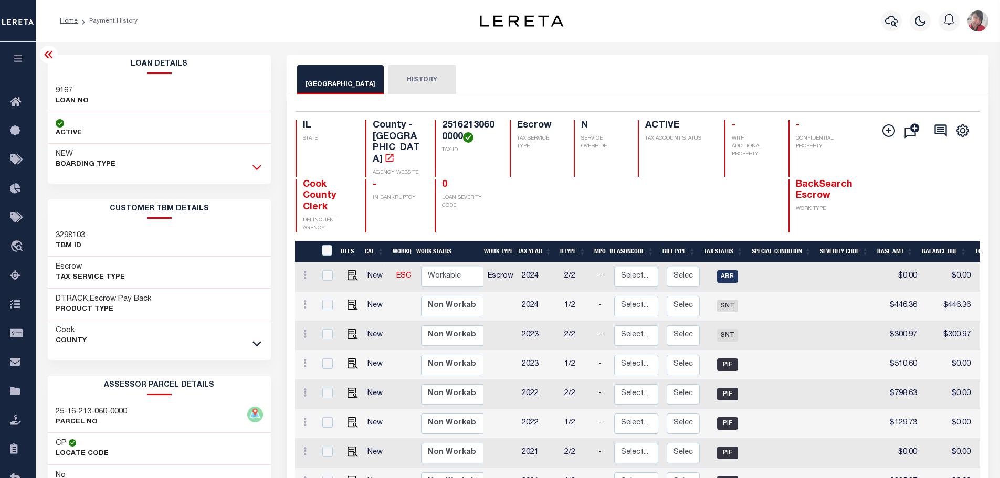
click at [258, 166] on icon at bounding box center [256, 167] width 9 height 11
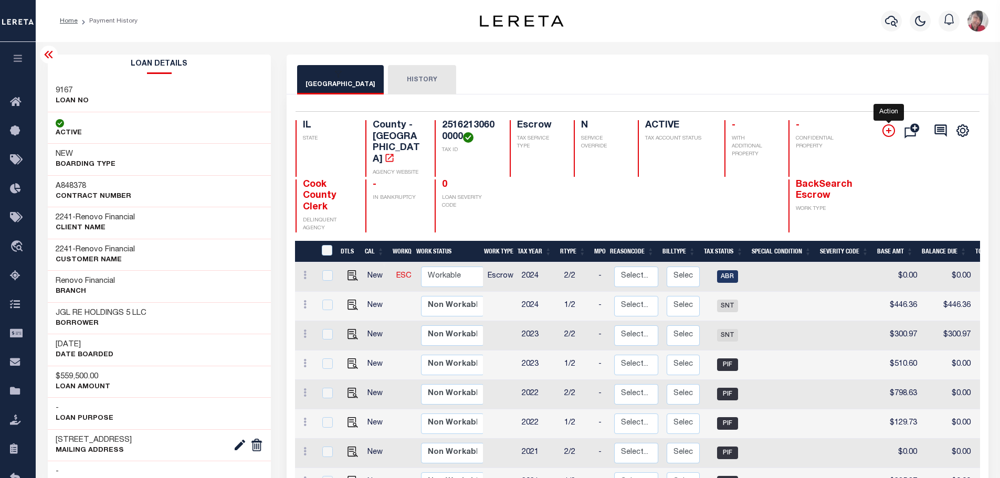
click at [887, 134] on icon "" at bounding box center [888, 130] width 13 height 13
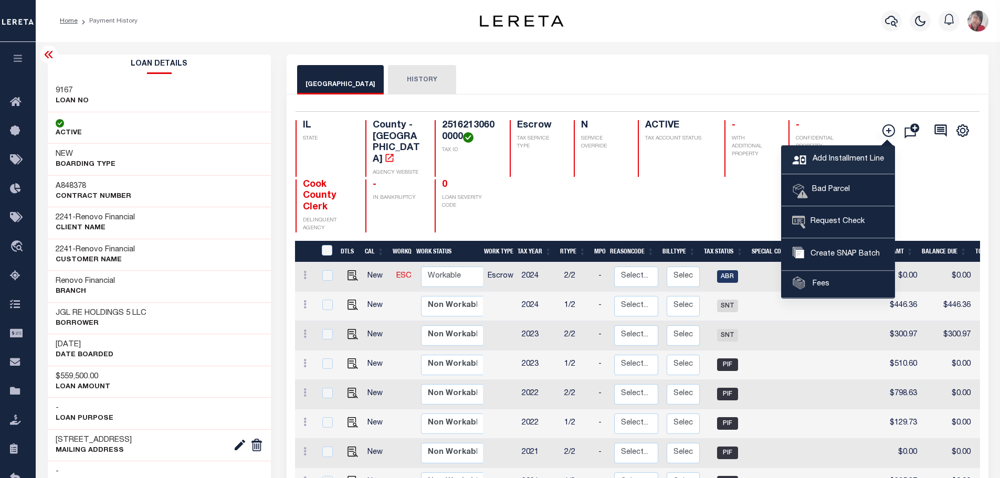
click at [852, 164] on span "Add Installment Line" at bounding box center [847, 160] width 74 height 12
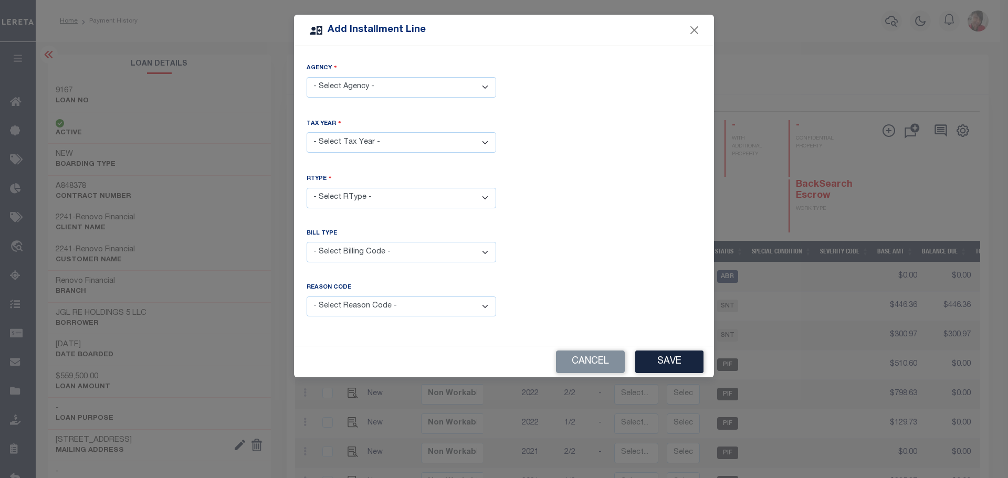
click at [489, 90] on select "- Select Agency - COOK COUNTY - County" at bounding box center [401, 87] width 189 height 20
select select "1703100000"
click at [307, 77] on select "- Select Agency - COOK COUNTY - County" at bounding box center [401, 87] width 189 height 20
click at [488, 140] on select "- Select Year - 2005 2006 2007 2008 2009 2010 2011 2012 2013 2014 2015 2016 201…" at bounding box center [401, 142] width 189 height 20
select select "2016"
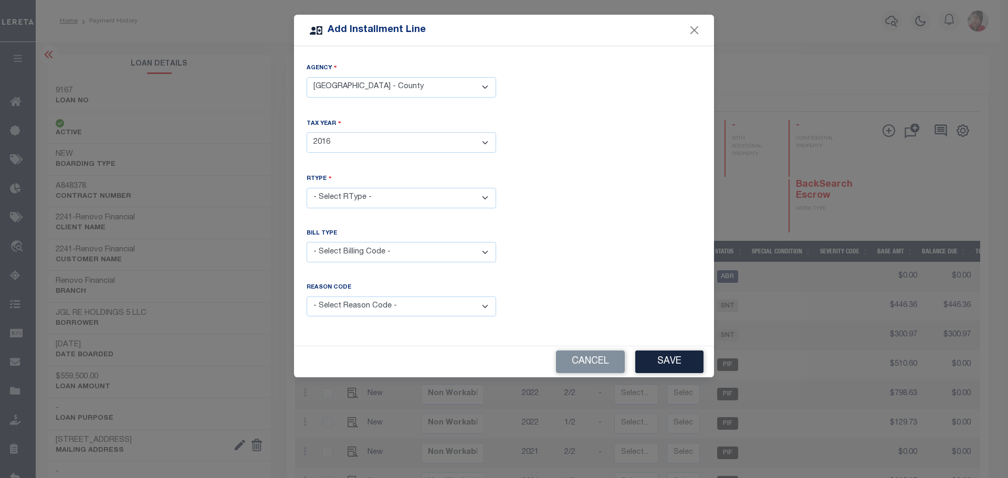
click at [307, 132] on select "- Select Year - 2005 2006 2007 2008 2009 2010 2011 2012 2013 2014 2015 2016 201…" at bounding box center [401, 142] width 189 height 20
click at [484, 195] on select "- Select RType - 1/2 2/2" at bounding box center [401, 198] width 189 height 20
select select "1"
click at [307, 188] on select "- Select RType - 1/2 2/2" at bounding box center [401, 198] width 189 height 20
click at [480, 244] on select "- Select Billing Code - Regular Delinquent Supplemental Corrected/Adjusted Bill…" at bounding box center [401, 252] width 189 height 20
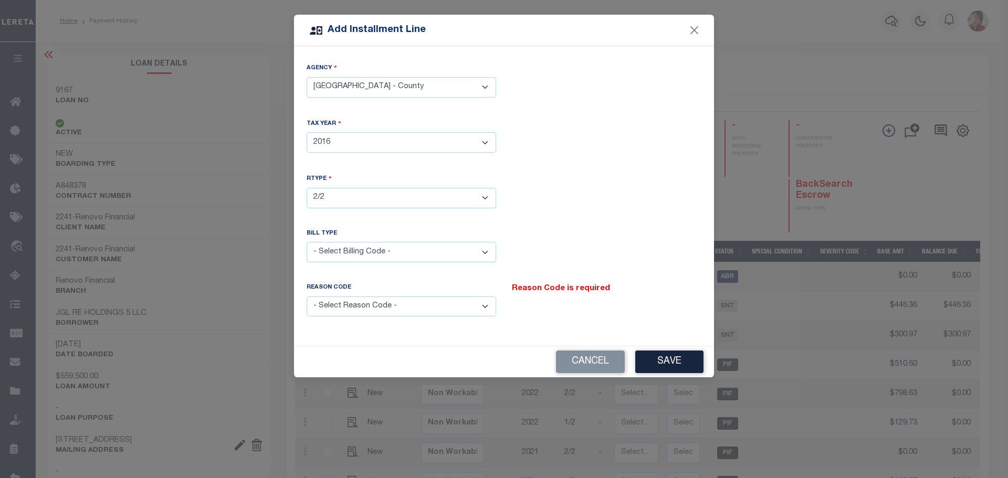
select select "2"
click at [307, 242] on select "- Select Billing Code - Regular Delinquent Supplemental Corrected/Adjusted Bill…" at bounding box center [401, 252] width 189 height 20
click at [486, 303] on select "- Select Reason Code - Payment Reversal Taxable Value Change Assessment Change …" at bounding box center [401, 307] width 189 height 20
select select "8"
click at [307, 297] on select "- Select Reason Code - Payment Reversal Taxable Value Change Assessment Change …" at bounding box center [401, 307] width 189 height 20
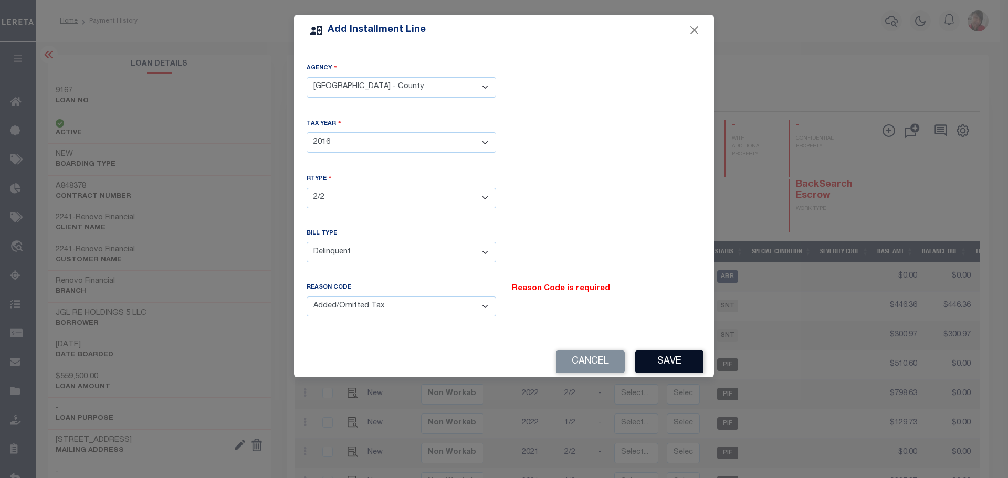
click at [677, 361] on button "Save" at bounding box center [669, 362] width 68 height 23
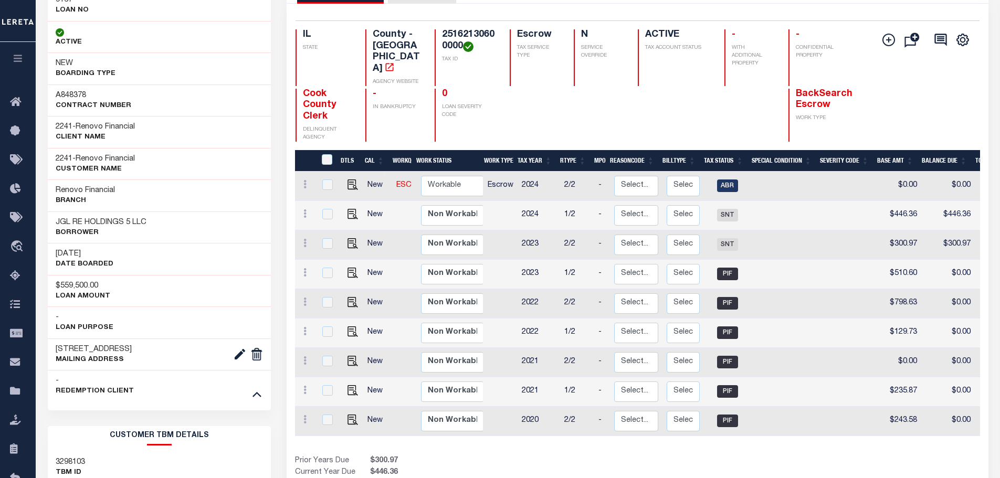
scroll to position [52, 0]
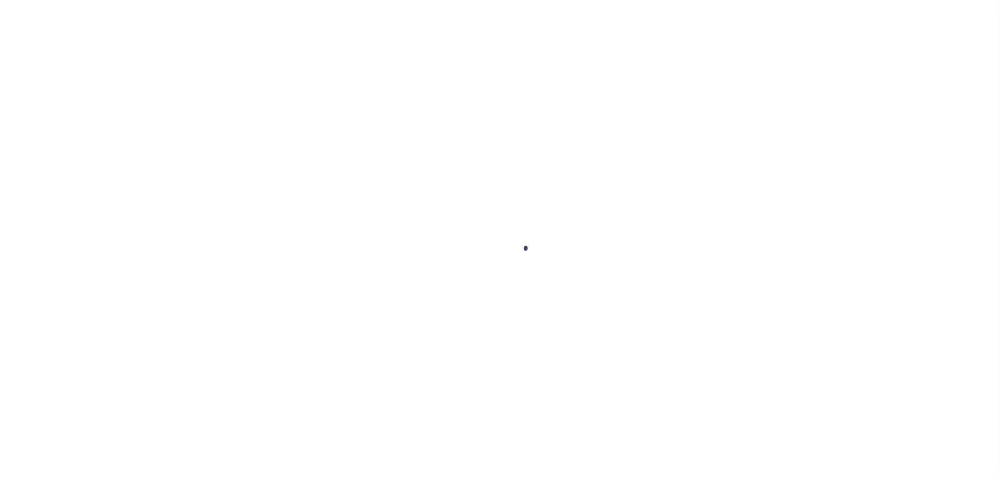
scroll to position [52, 0]
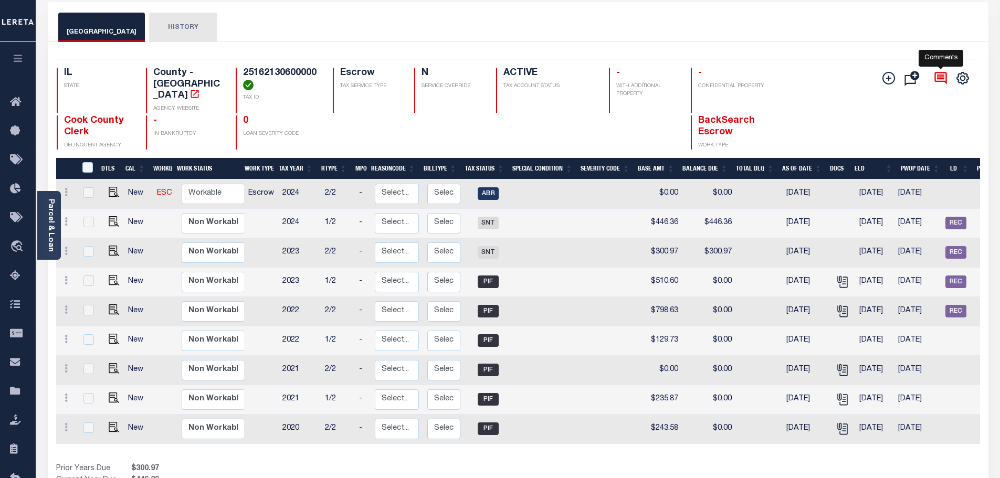
click at [939, 82] on icon at bounding box center [940, 78] width 15 height 15
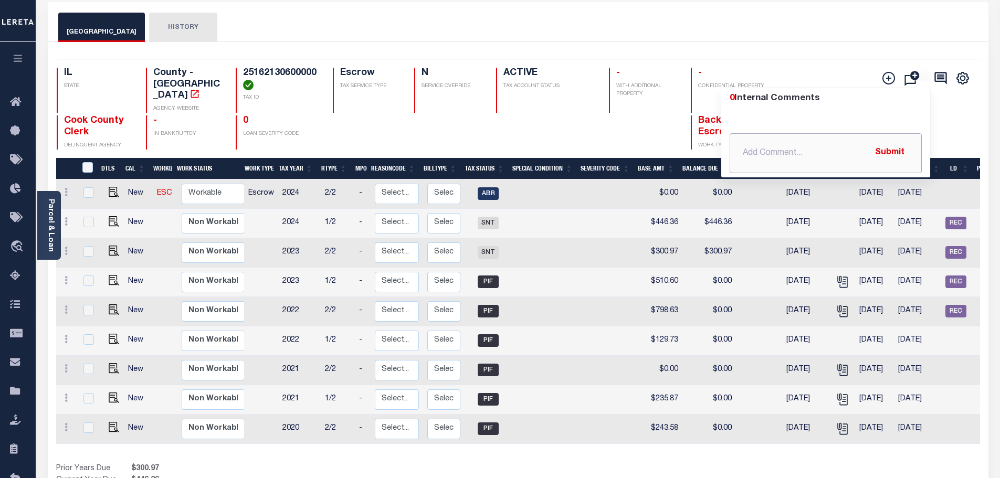
click at [791, 145] on input "text" at bounding box center [826, 153] width 192 height 40
type input "[DATE]-"
drag, startPoint x: 799, startPoint y: 156, endPoint x: 719, endPoint y: 155, distance: 79.8
click at [719, 155] on div "Selected 9 Results 1 Items per page 25 50 100 IL STATE TAX ID N" at bounding box center [518, 280] width 941 height 477
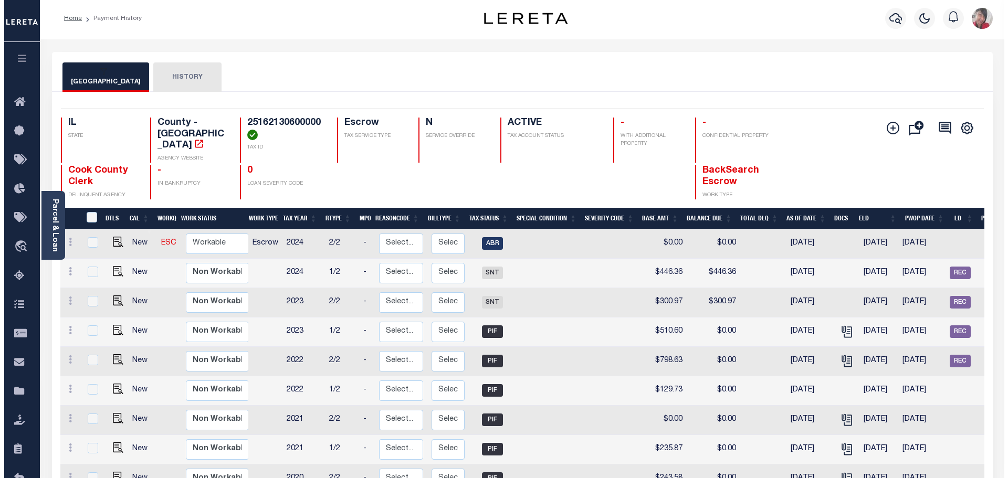
scroll to position [0, 0]
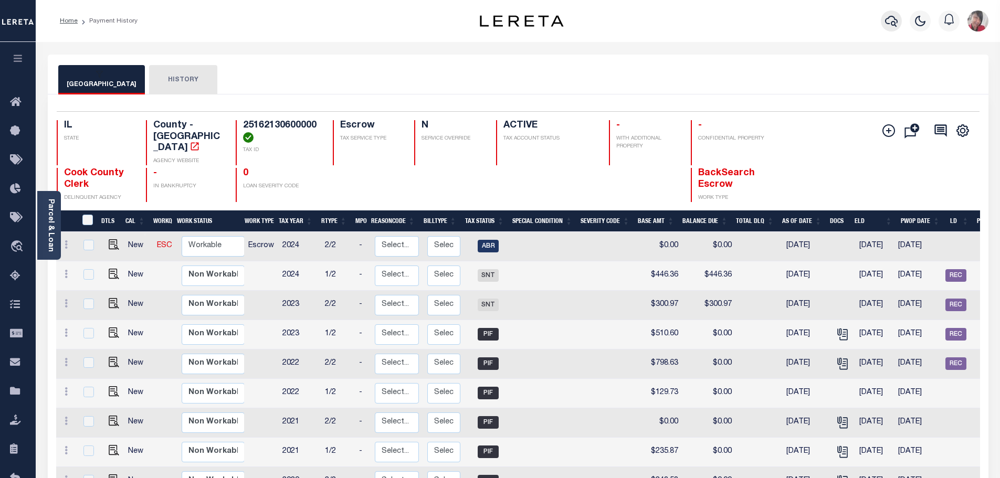
click at [891, 21] on icon "button" at bounding box center [891, 21] width 13 height 13
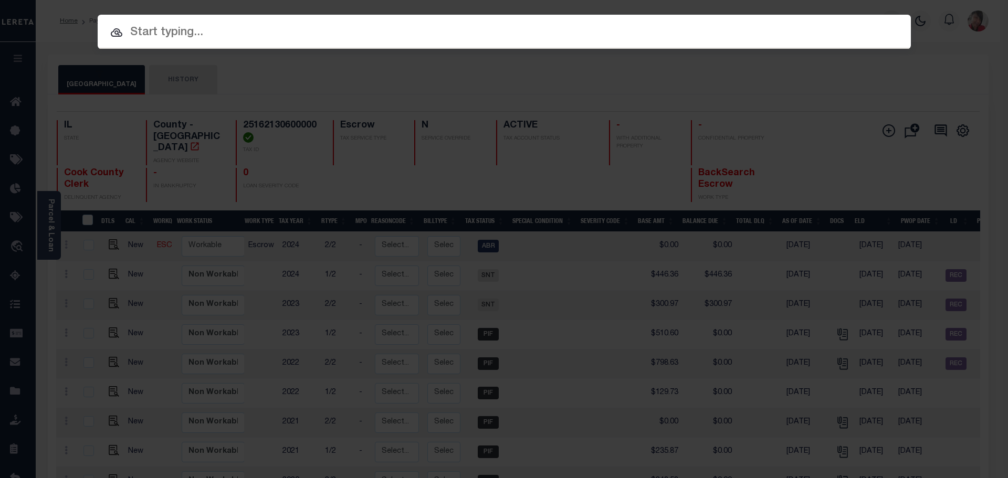
click at [199, 27] on input "text" at bounding box center [504, 33] width 813 height 18
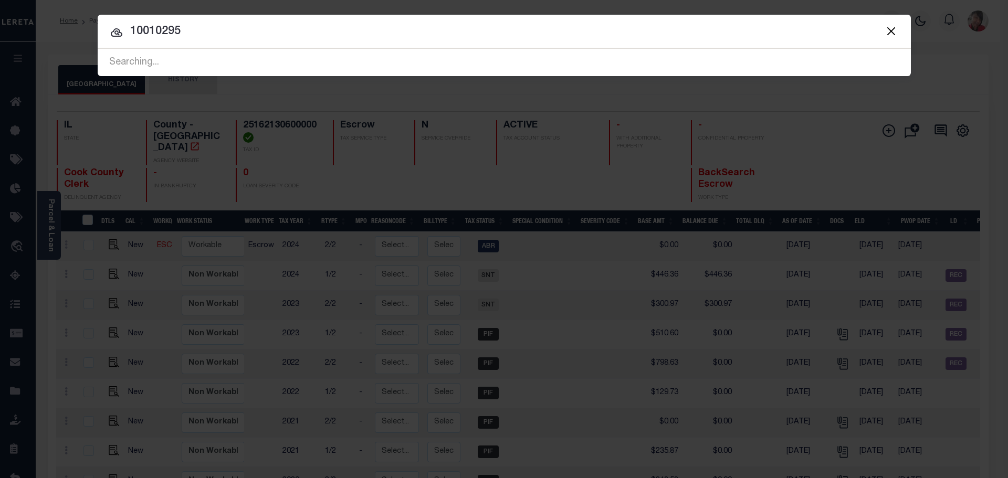
type input "10010295"
click at [198, 64] on div "Searching..." at bounding box center [504, 62] width 813 height 27
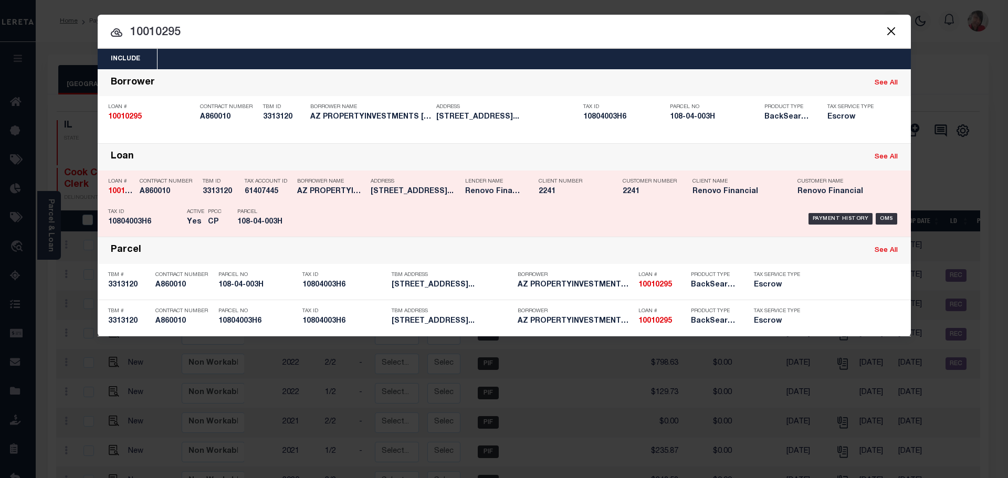
click at [269, 200] on div "Tax Account ID 61407445" at bounding box center [268, 188] width 47 height 30
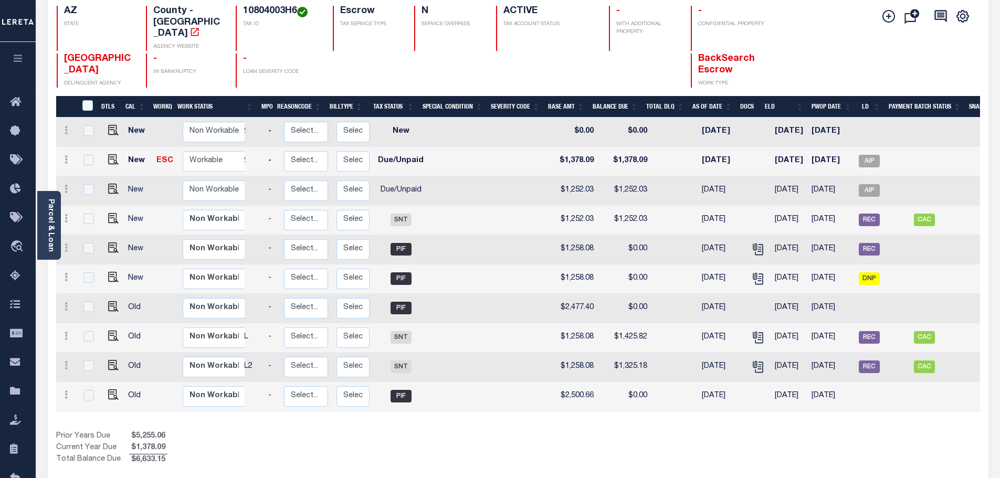
scroll to position [0, 113]
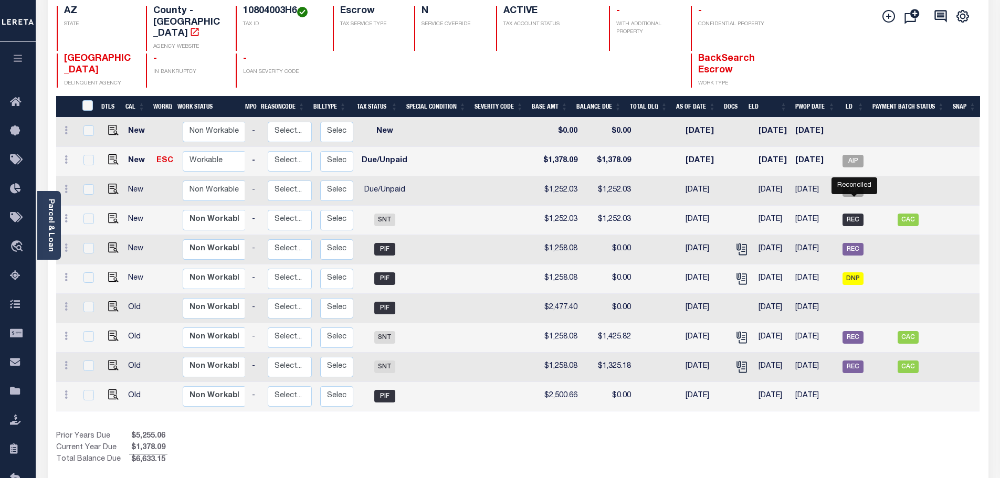
click at [856, 214] on span "REC" at bounding box center [852, 220] width 21 height 13
checkbox input "true"
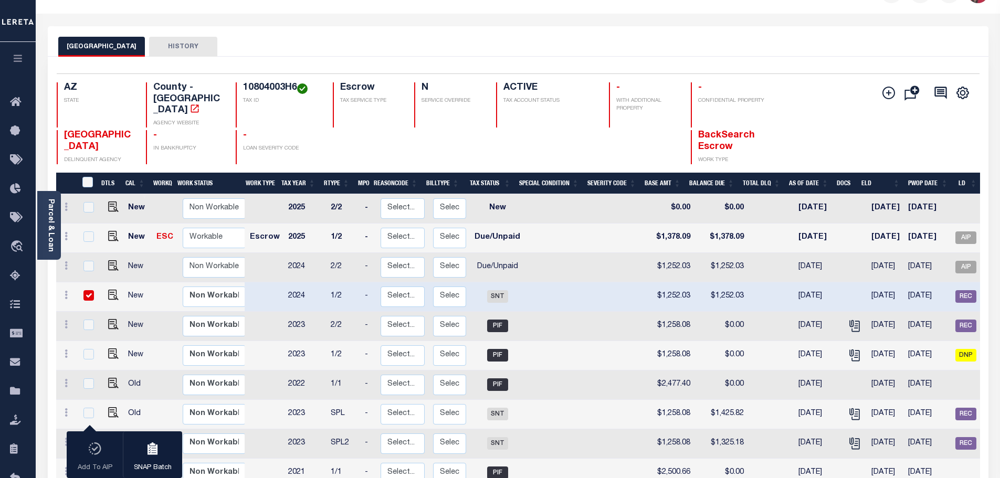
scroll to position [0, 0]
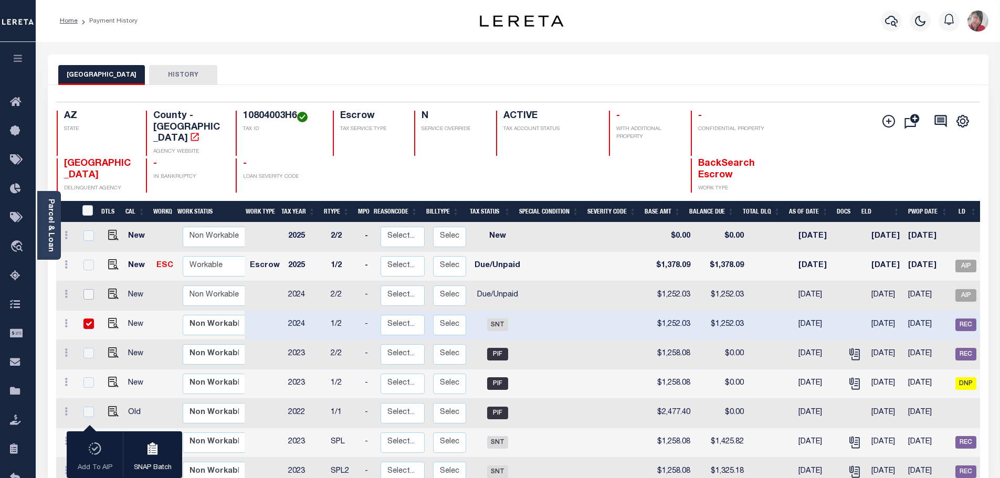
click at [86, 289] on input "checkbox" at bounding box center [88, 294] width 10 height 10
checkbox input "true"
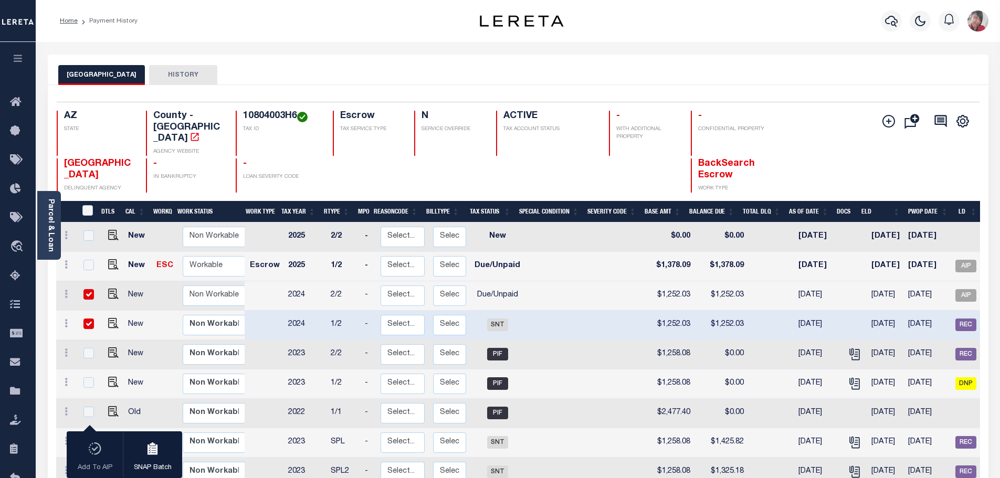
click at [88, 319] on input "checkbox" at bounding box center [88, 324] width 10 height 10
checkbox input "false"
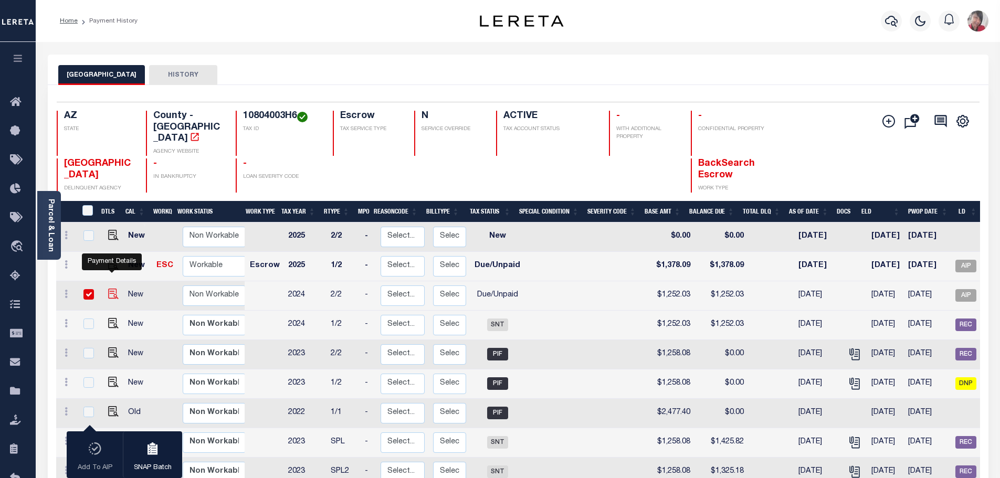
click at [108, 289] on img "" at bounding box center [113, 294] width 10 height 10
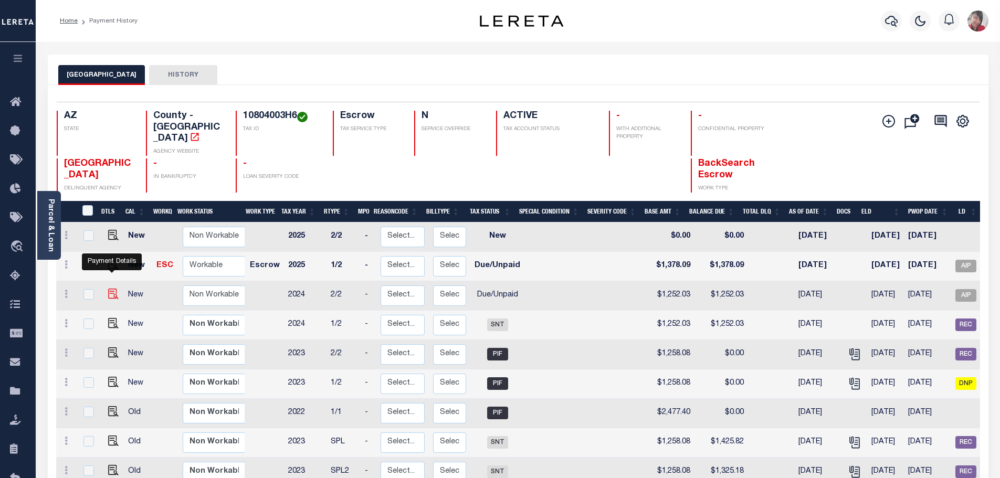
checkbox input "false"
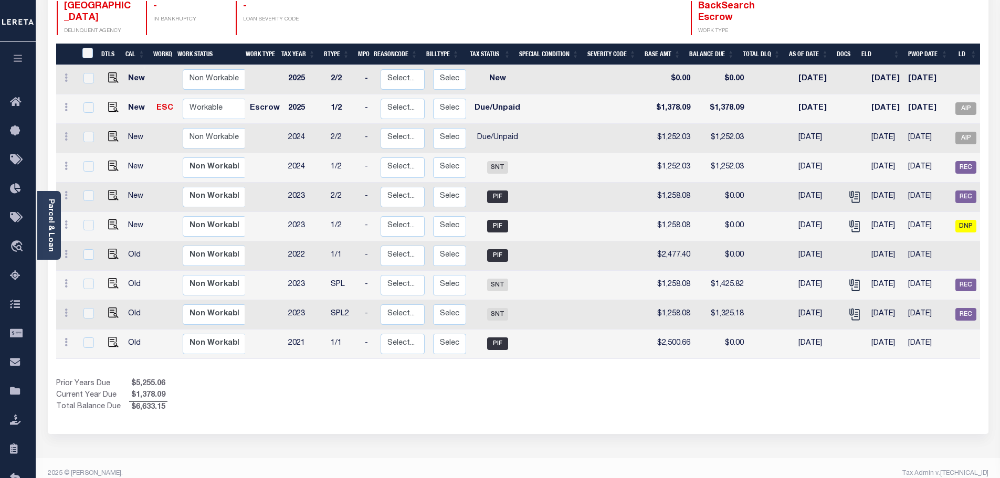
scroll to position [0, 113]
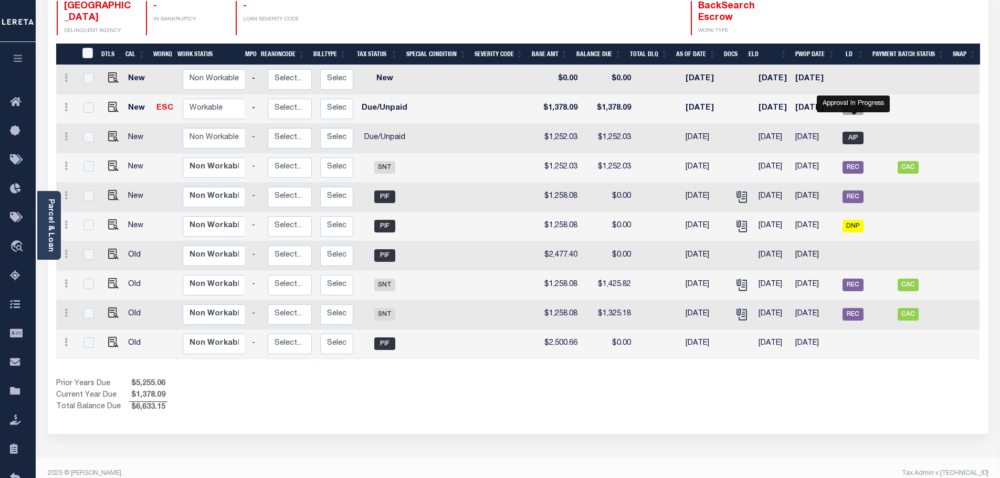
click at [851, 132] on span "AIP" at bounding box center [852, 138] width 21 height 13
checkbox input "true"
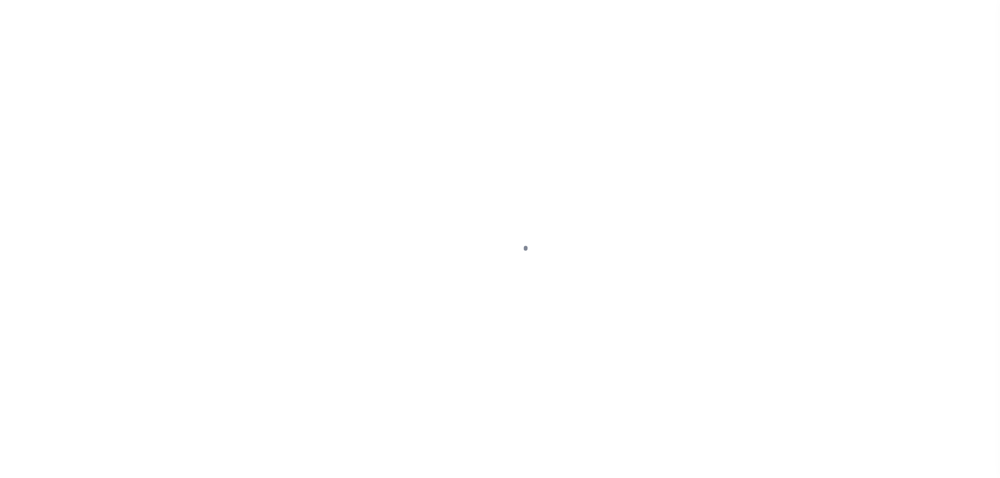
select select "DUE"
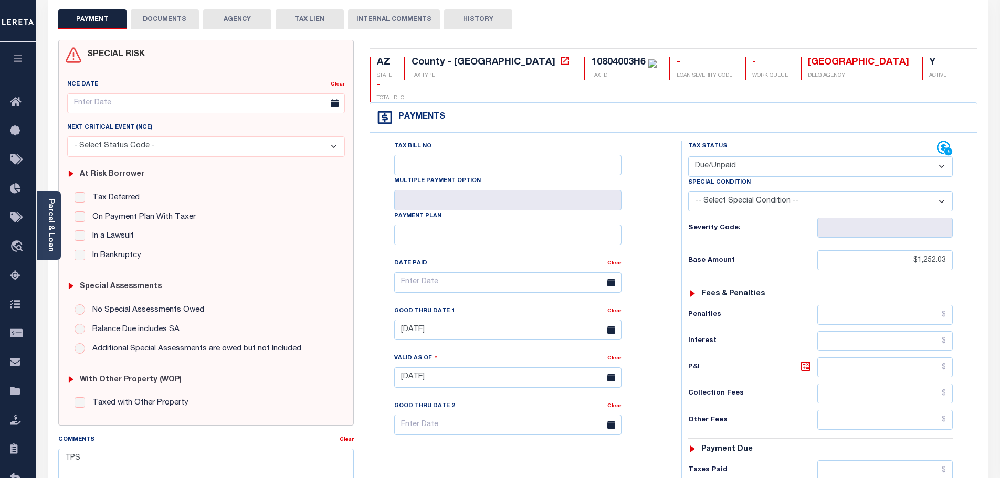
scroll to position [105, 0]
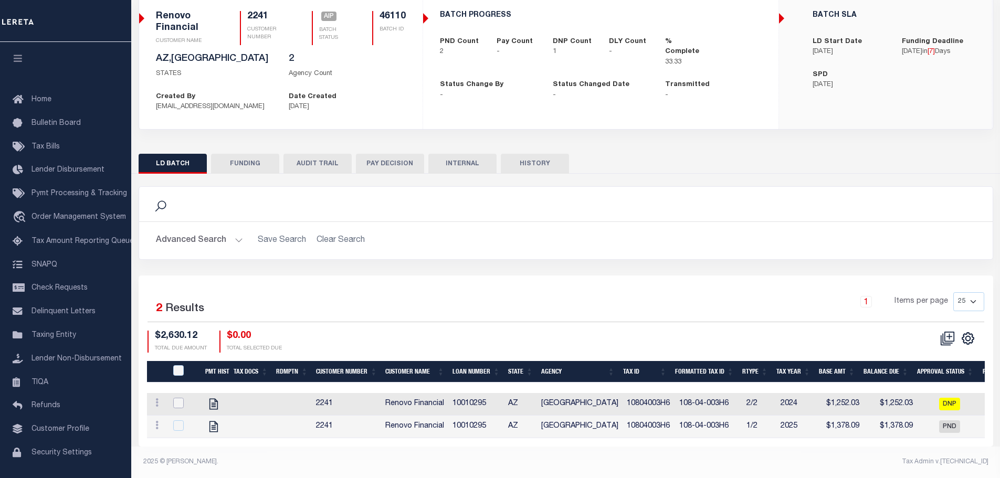
click at [177, 398] on input "checkbox" at bounding box center [178, 403] width 10 height 10
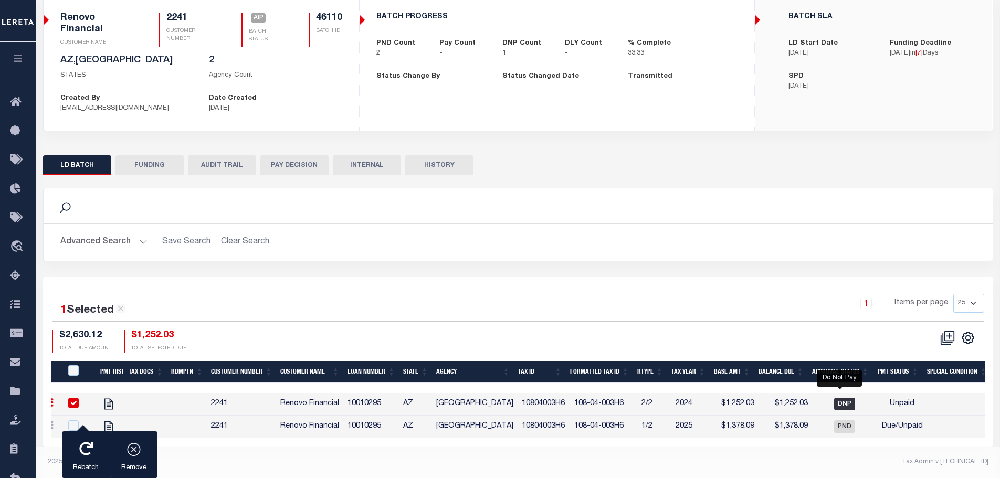
click at [843, 399] on span "DNP" at bounding box center [844, 404] width 21 height 13
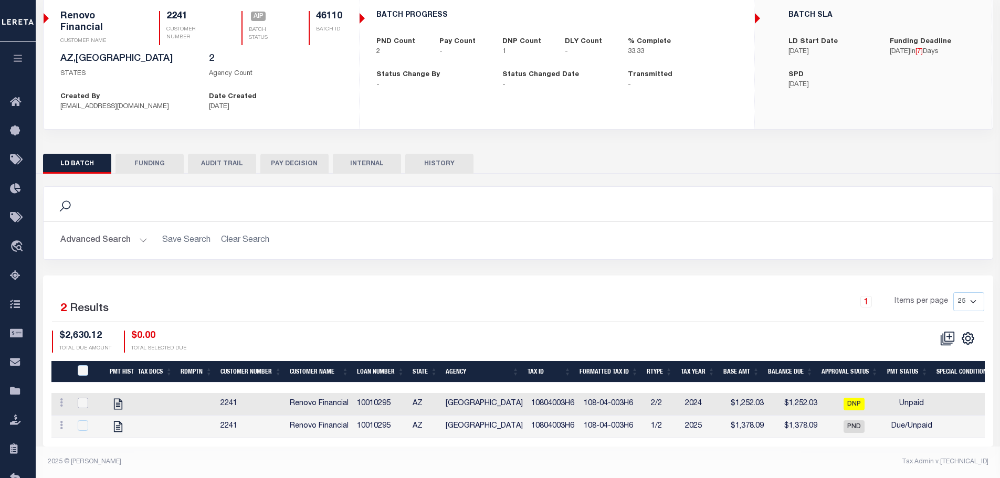
click at [83, 398] on input "checkbox" at bounding box center [83, 403] width 10 height 10
checkbox input "true"
